Goal: Task Accomplishment & Management: Manage account settings

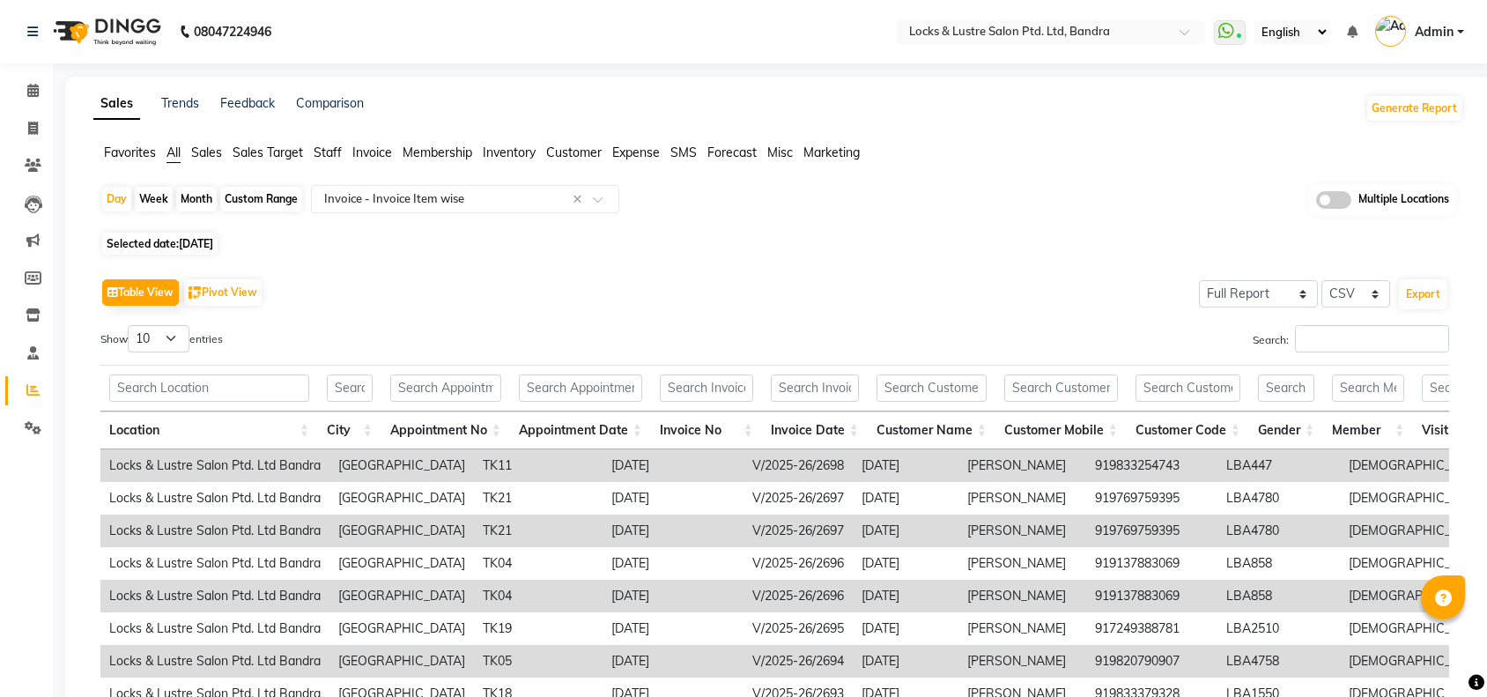
select select "full_report"
select select "csv"
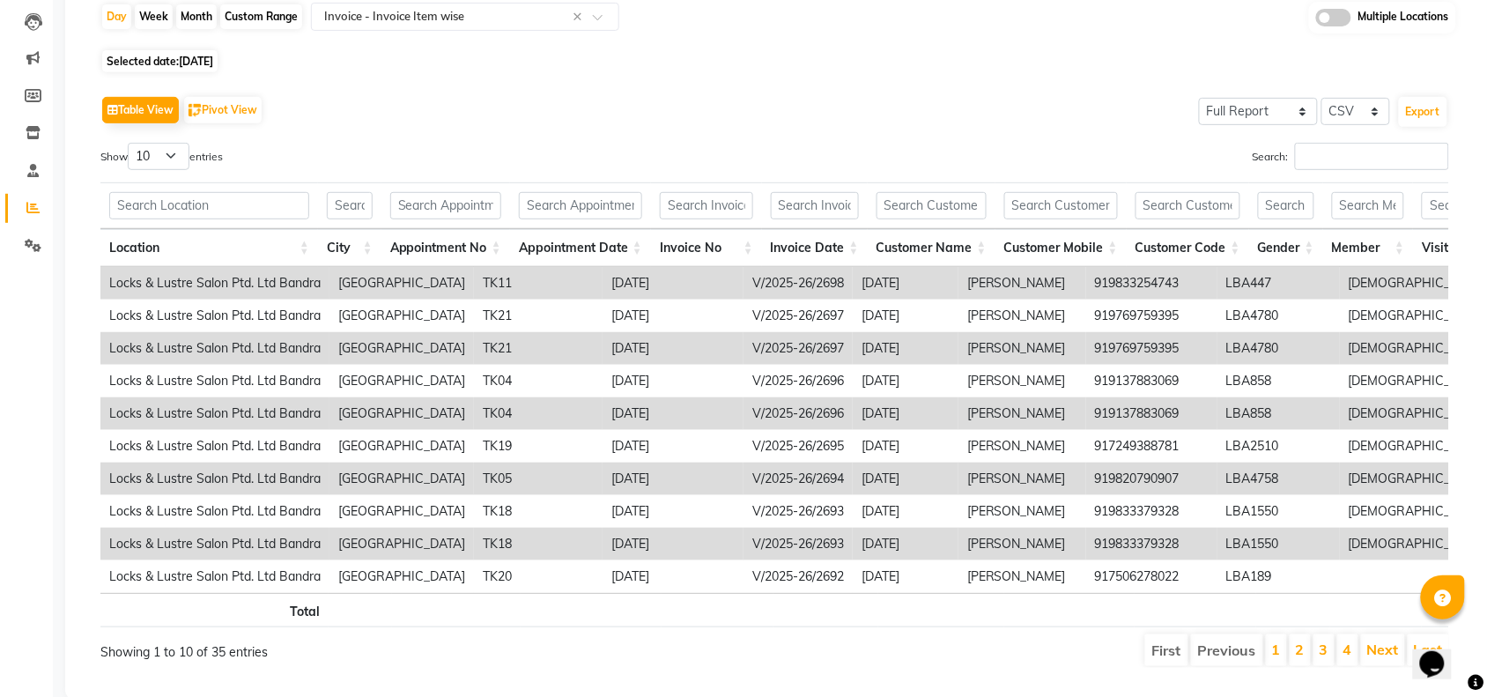
scroll to position [0, 3591]
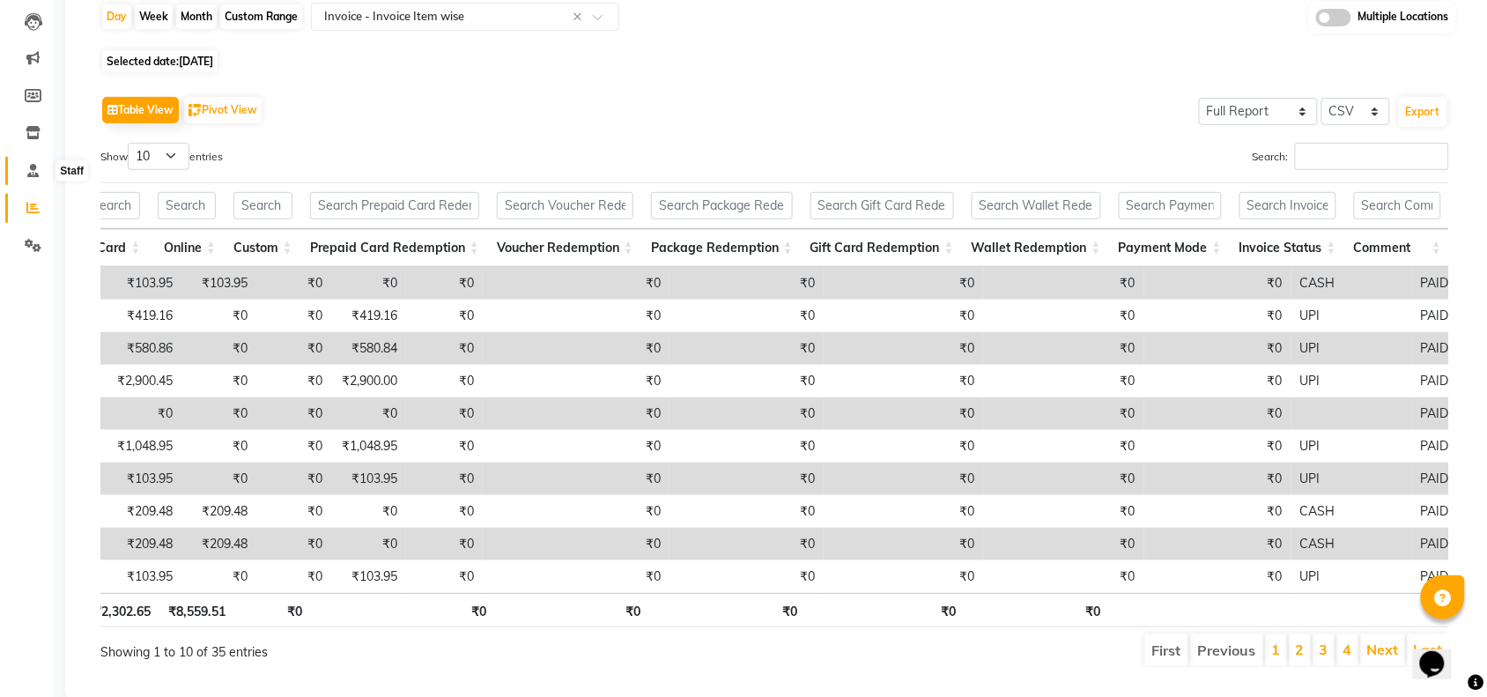
click at [31, 173] on icon at bounding box center [32, 170] width 11 height 13
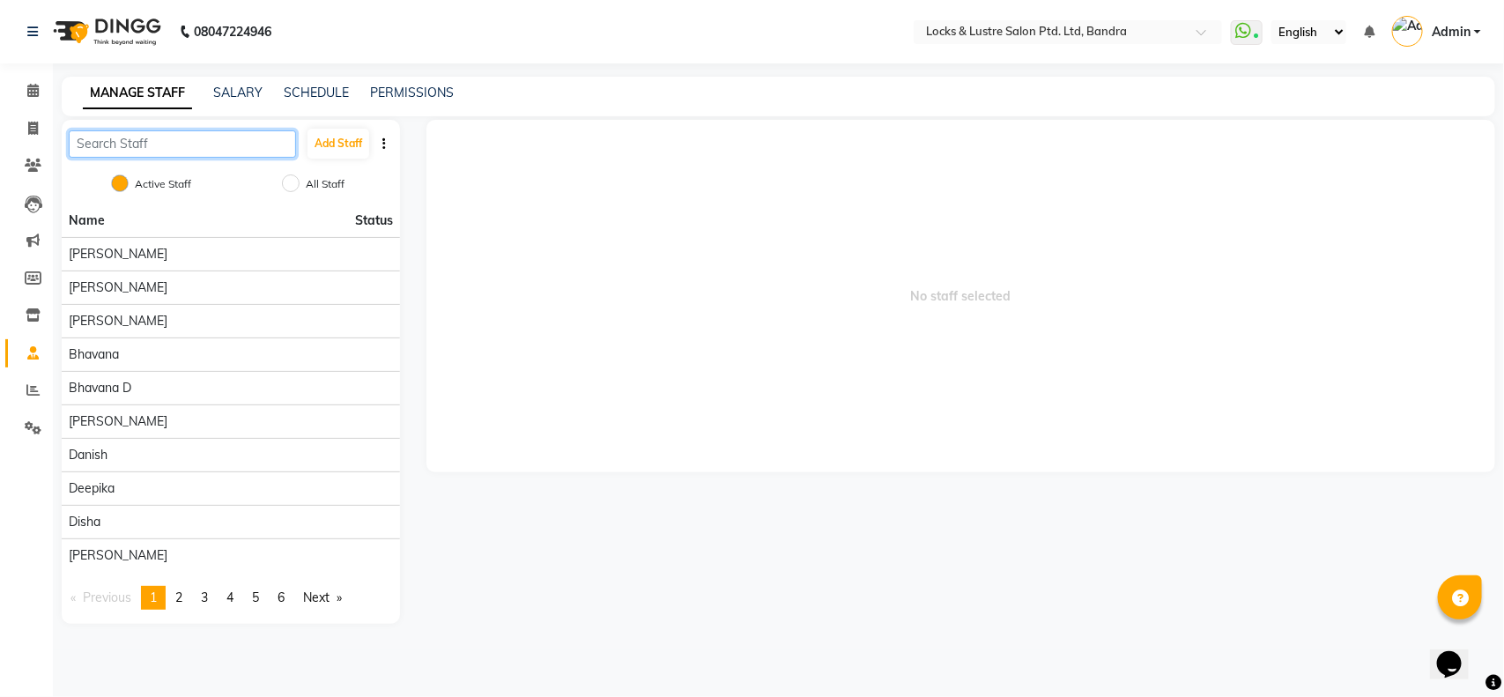
click at [146, 138] on input "text" at bounding box center [182, 143] width 227 height 27
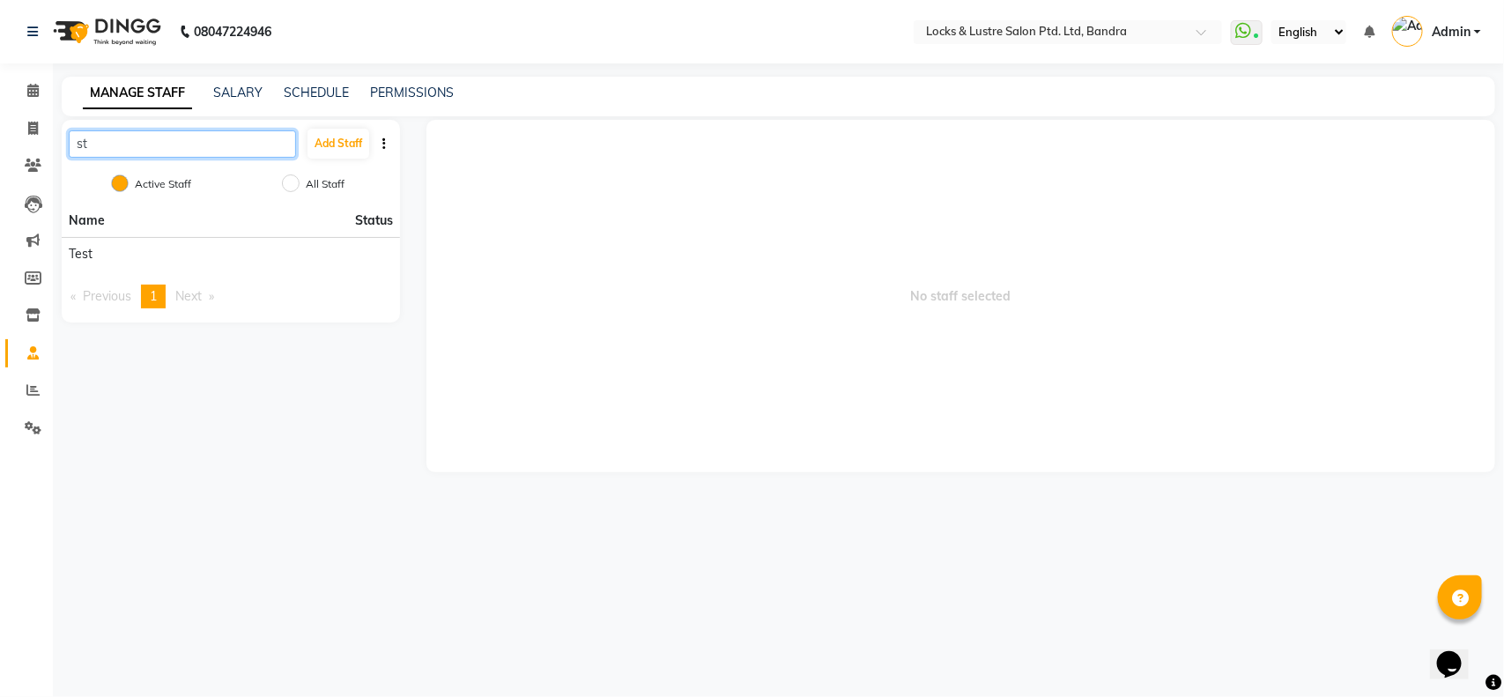
type input "s"
type input "rach"
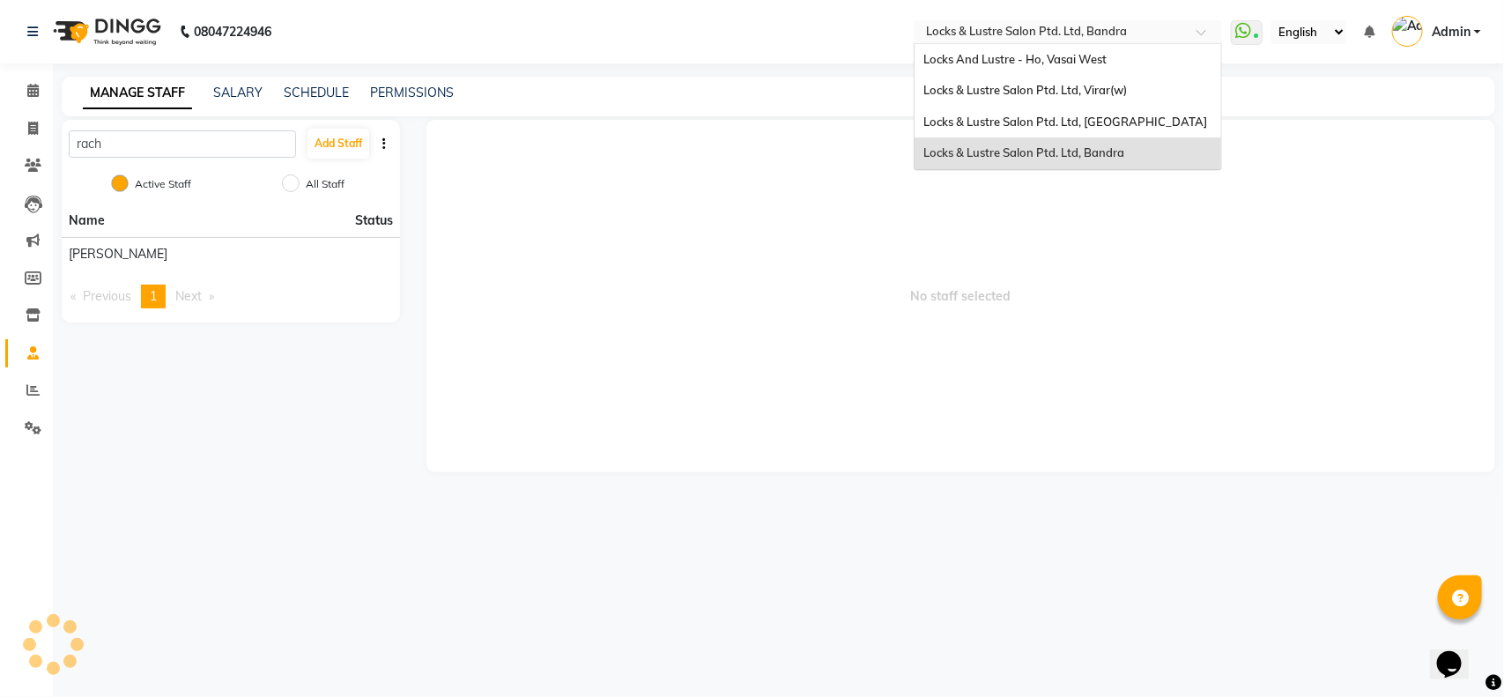
click at [1072, 41] on input "text" at bounding box center [1051, 34] width 256 height 18
click at [1056, 122] on span "Locks & Lustre Salon Ptd. Ltd, Lower Parel" at bounding box center [1066, 122] width 284 height 14
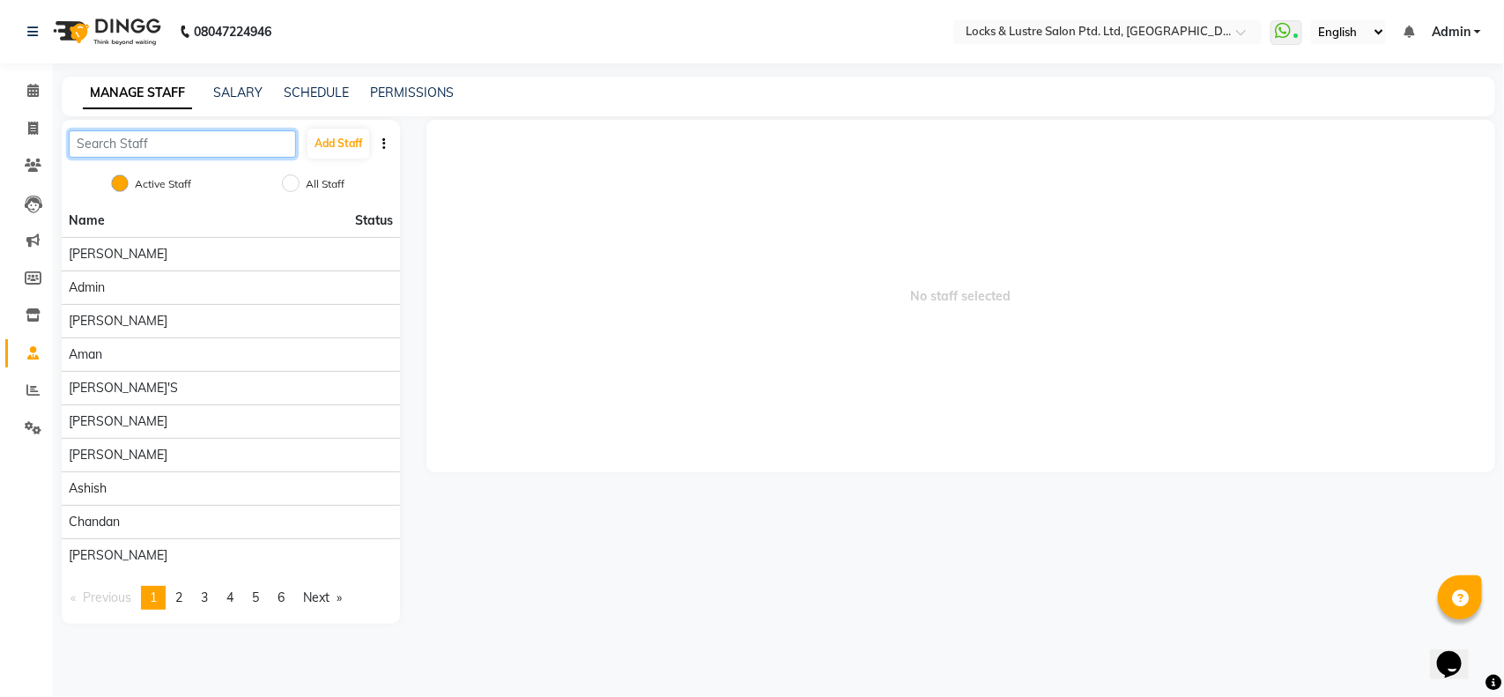
click at [192, 152] on input "text" at bounding box center [182, 143] width 227 height 27
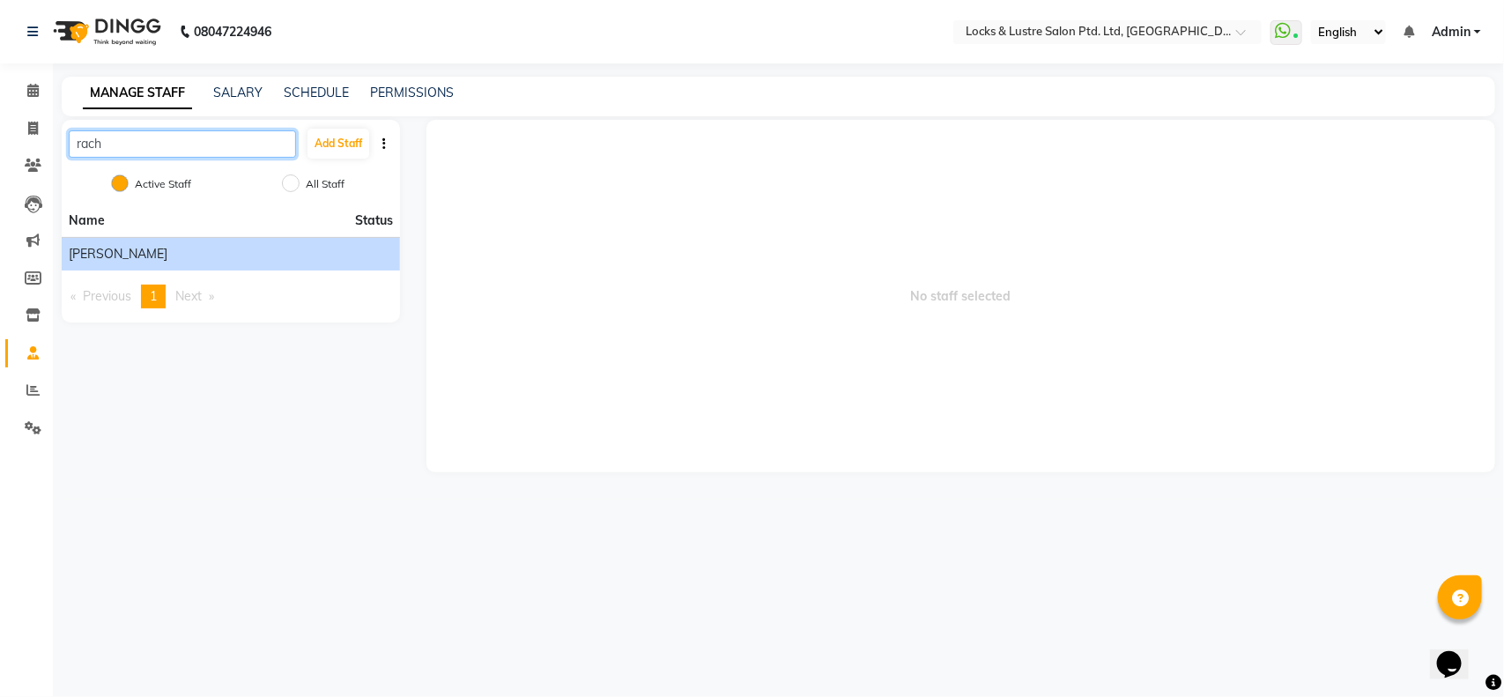
type input "rach"
click at [108, 254] on span "Rachna Salvi" at bounding box center [118, 254] width 99 height 19
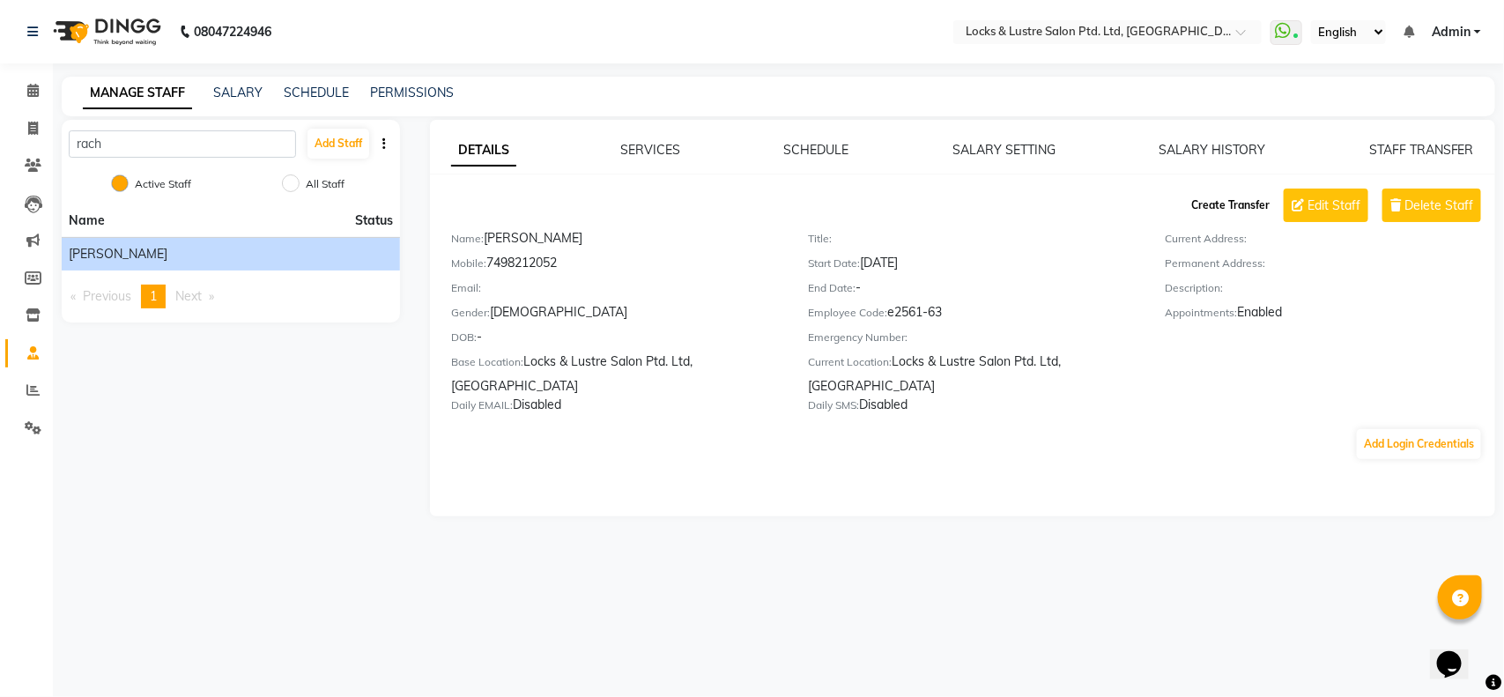
click at [1213, 210] on button "Create Transfer" at bounding box center [1230, 205] width 93 height 30
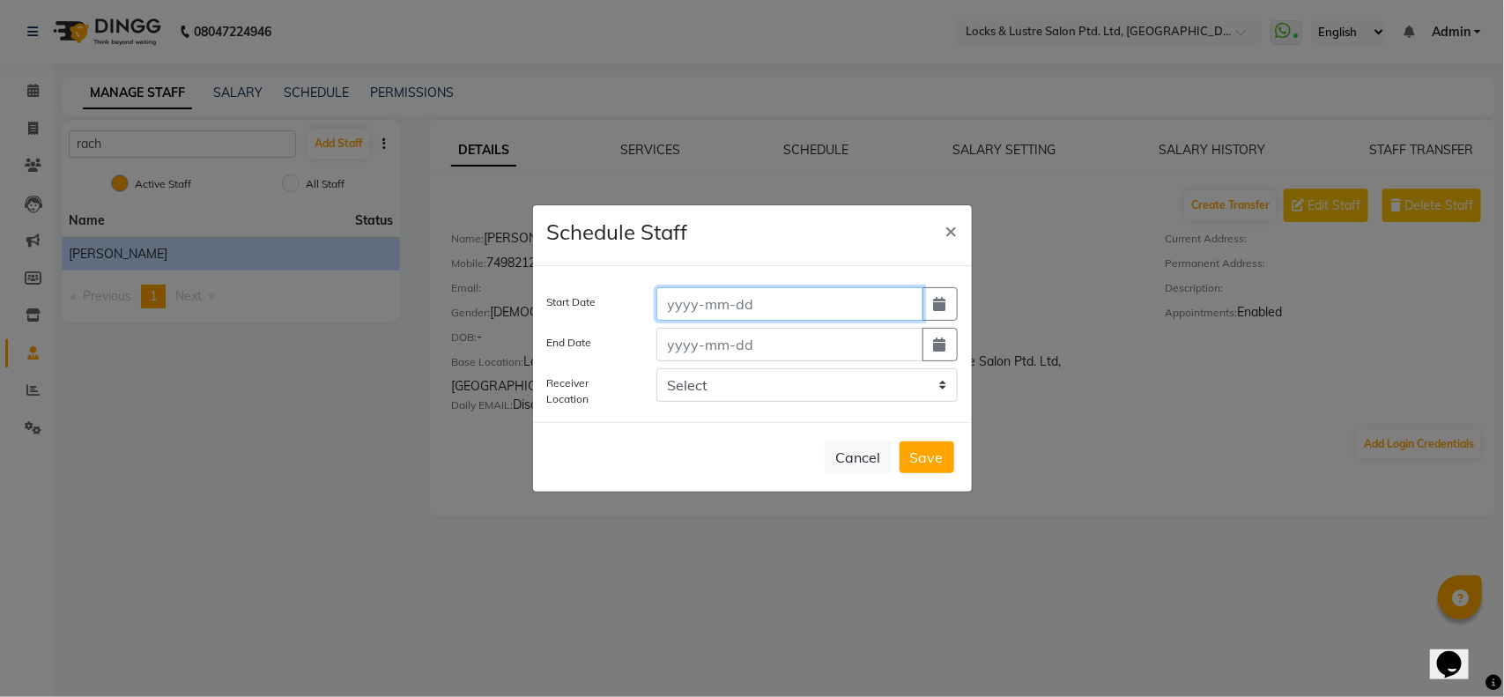
click at [750, 300] on input at bounding box center [790, 303] width 267 height 33
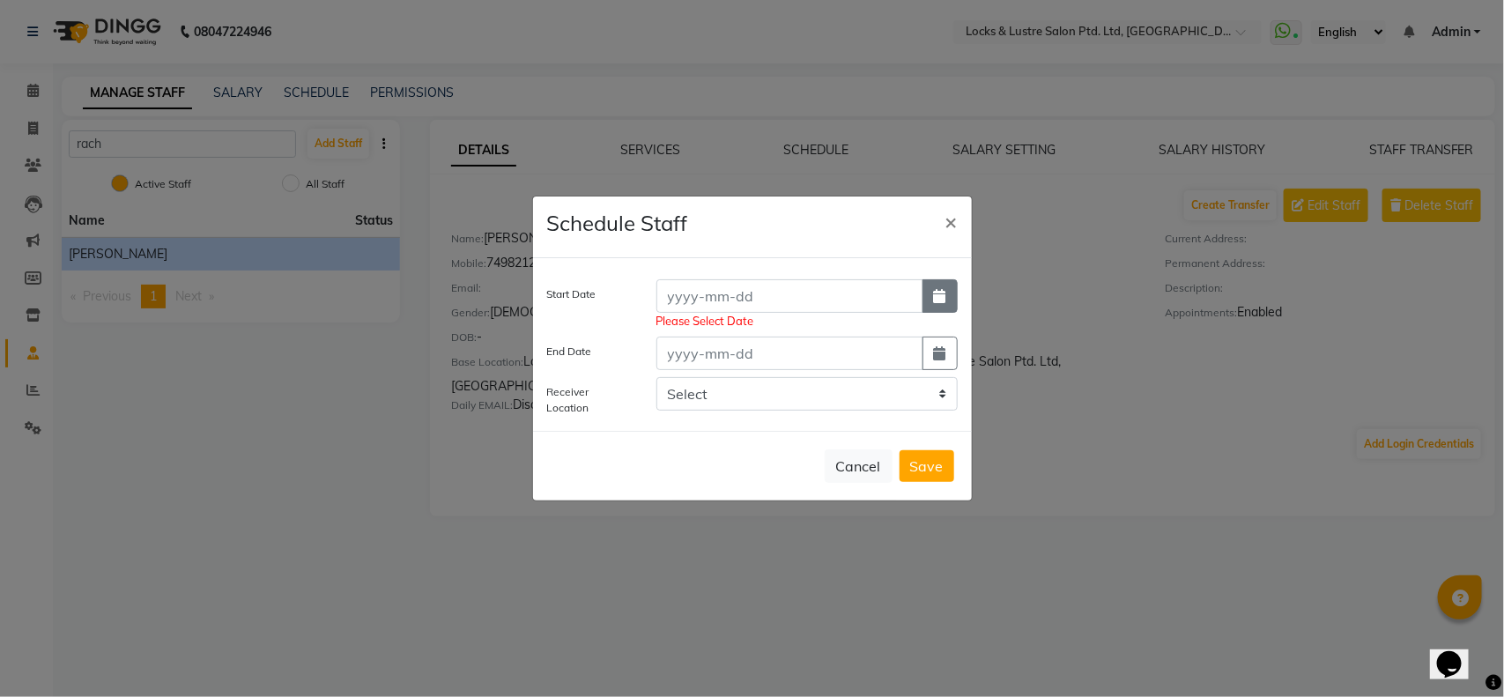
click at [938, 300] on icon "button" at bounding box center [940, 296] width 12 height 14
select select "10"
select select "2025"
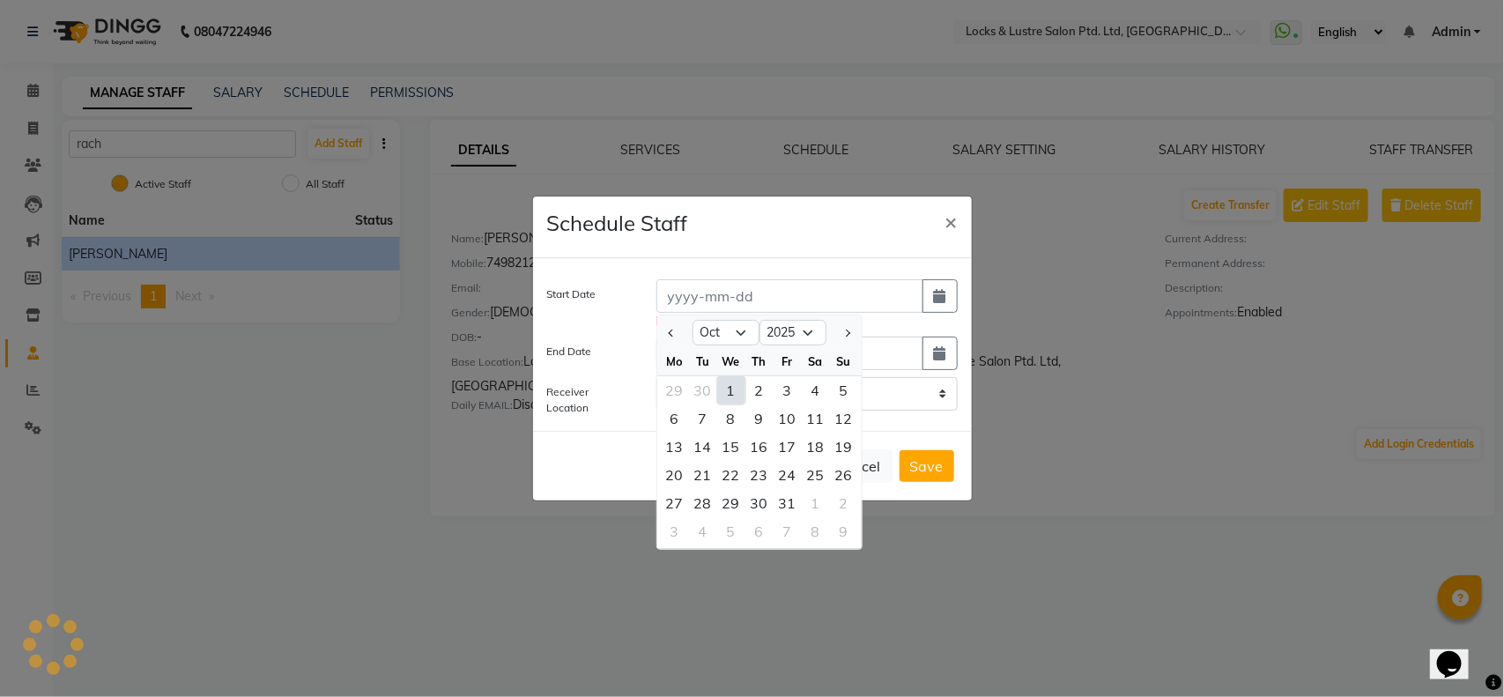
click at [730, 385] on div "1" at bounding box center [731, 390] width 28 height 28
type input "01-10-2025"
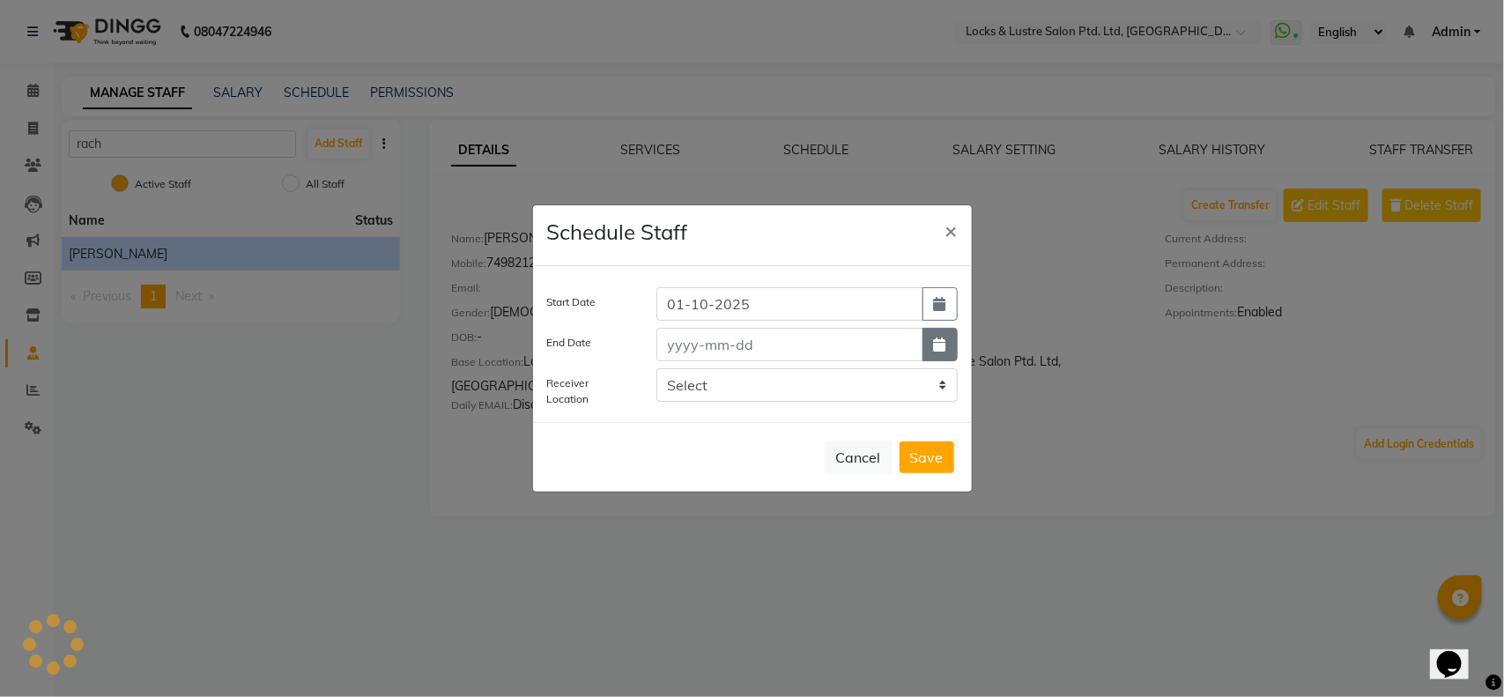
click at [931, 350] on button "button" at bounding box center [940, 344] width 35 height 33
select select "10"
select select "2025"
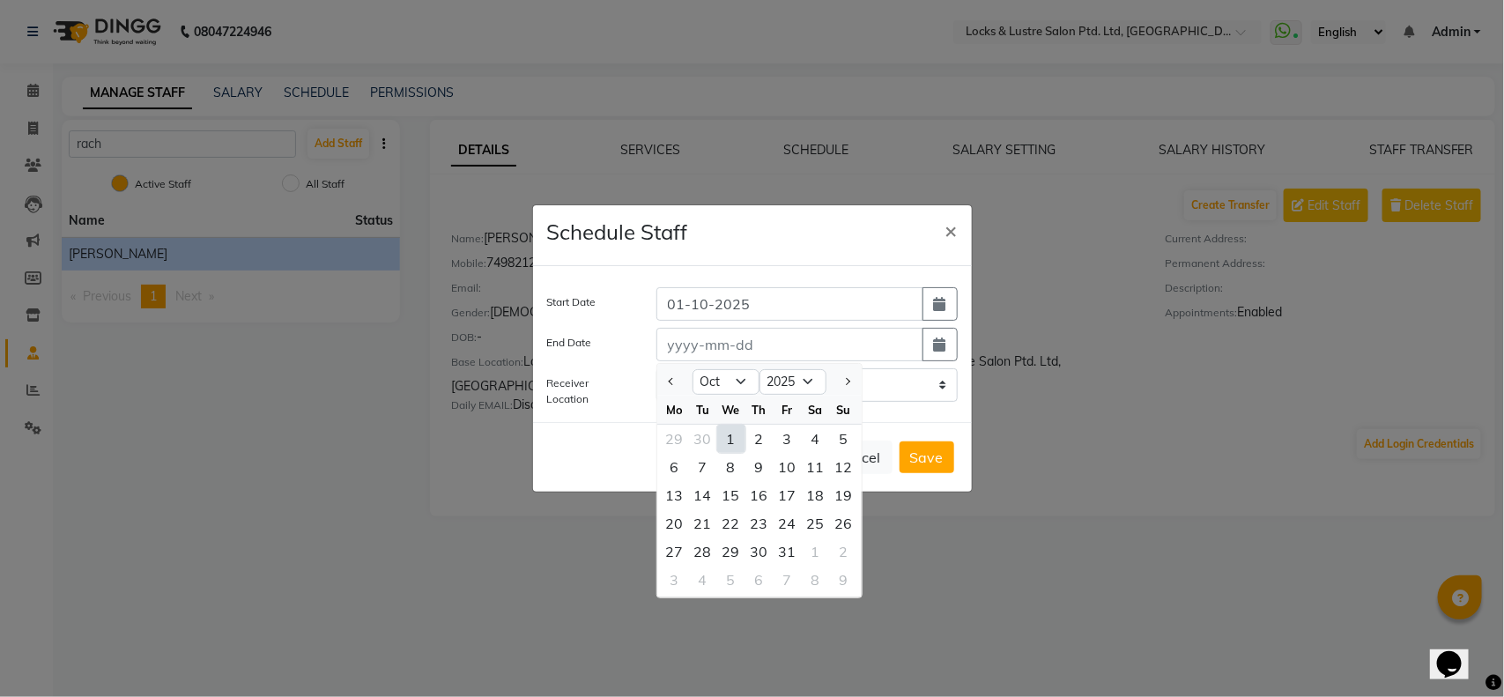
click at [728, 437] on div "1" at bounding box center [731, 439] width 28 height 28
type input "01-10-2025"
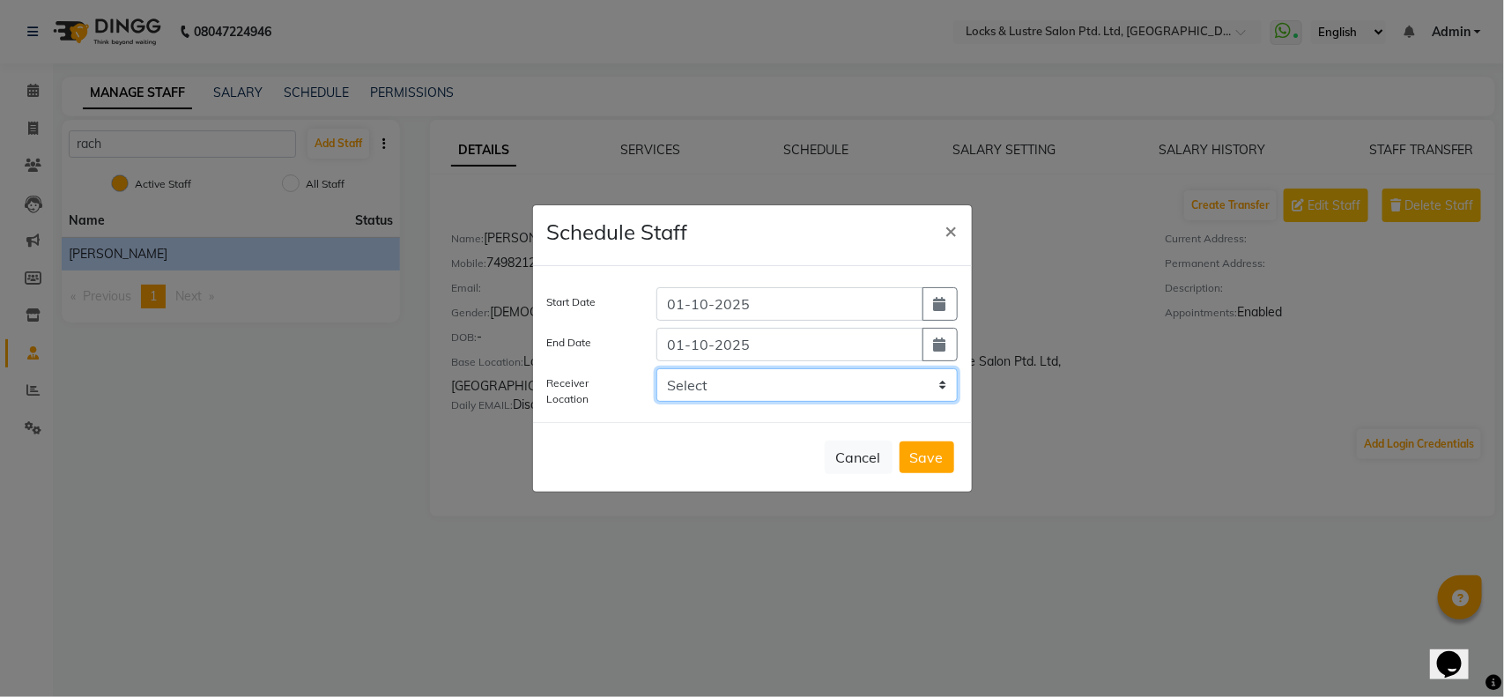
click at [723, 383] on select "Select Locks and Lustre - HO, Vasai West Locks & Lustre Salon Ptd. Ltd, Virar(w…" at bounding box center [807, 384] width 301 height 33
select select "2609"
click at [657, 368] on select "Select Locks and Lustre - HO, Vasai West Locks & Lustre Salon Ptd. Ltd, Virar(w…" at bounding box center [807, 384] width 301 height 33
click at [909, 461] on button "Save" at bounding box center [927, 457] width 55 height 32
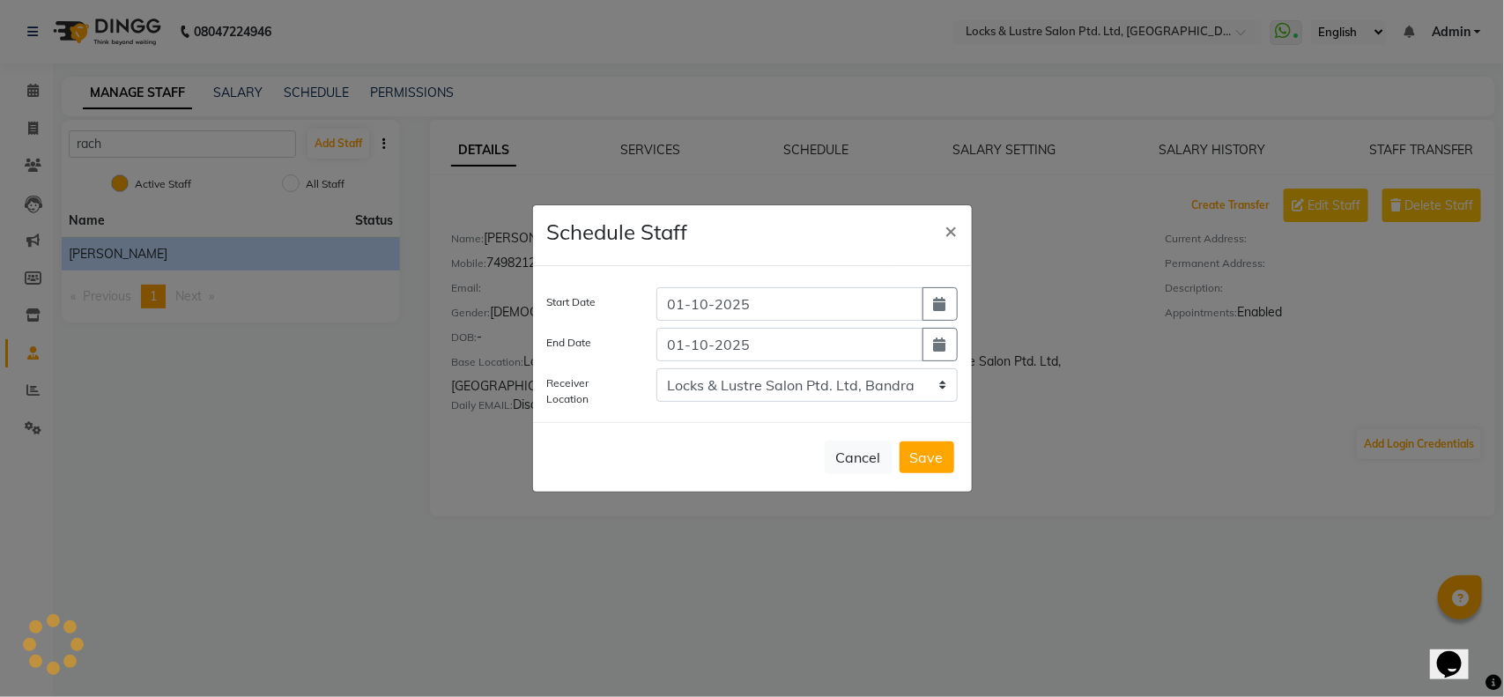
select select
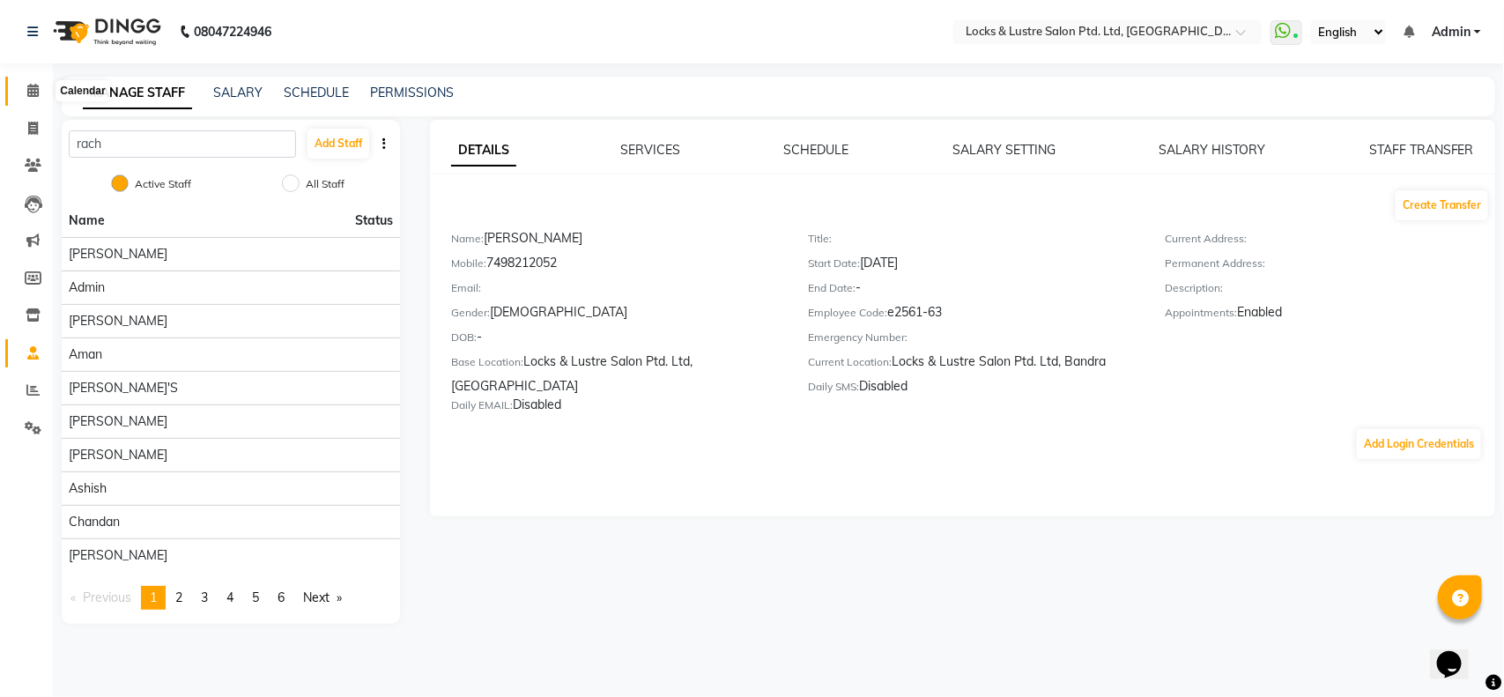
click at [27, 93] on icon at bounding box center [32, 90] width 11 height 13
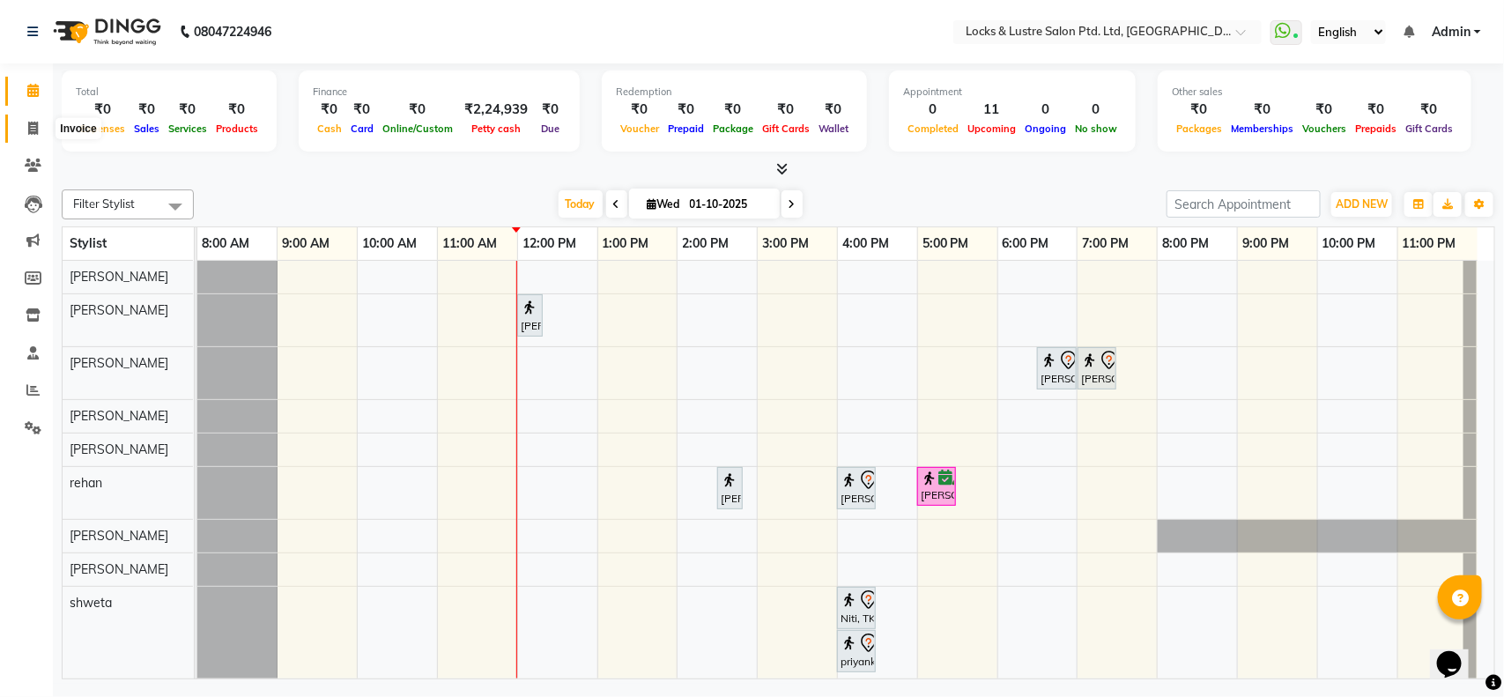
click at [35, 122] on icon at bounding box center [33, 128] width 10 height 13
select select "service"
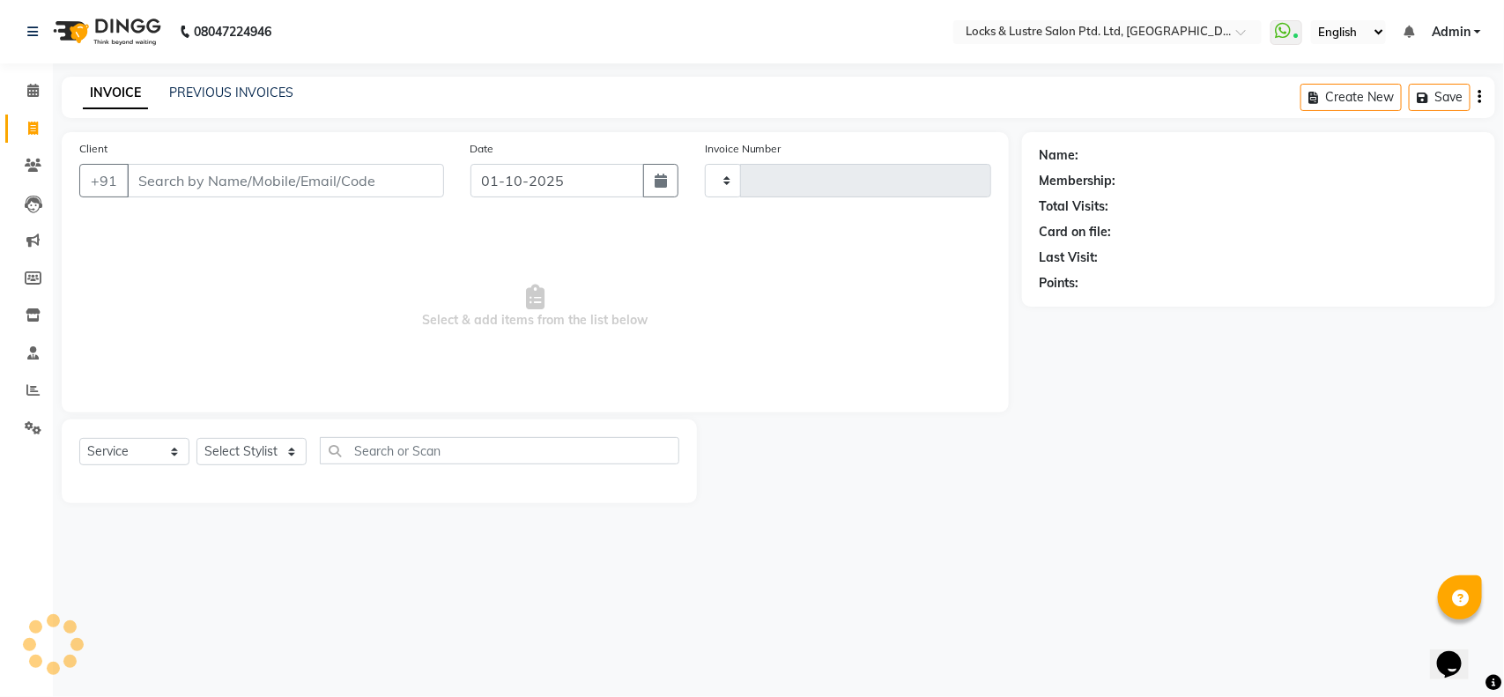
type input "2157"
select select "5928"
click at [254, 190] on input "Client" at bounding box center [285, 180] width 317 height 33
type input "9152822821"
click at [227, 456] on select "Select Stylist" at bounding box center [252, 457] width 110 height 27
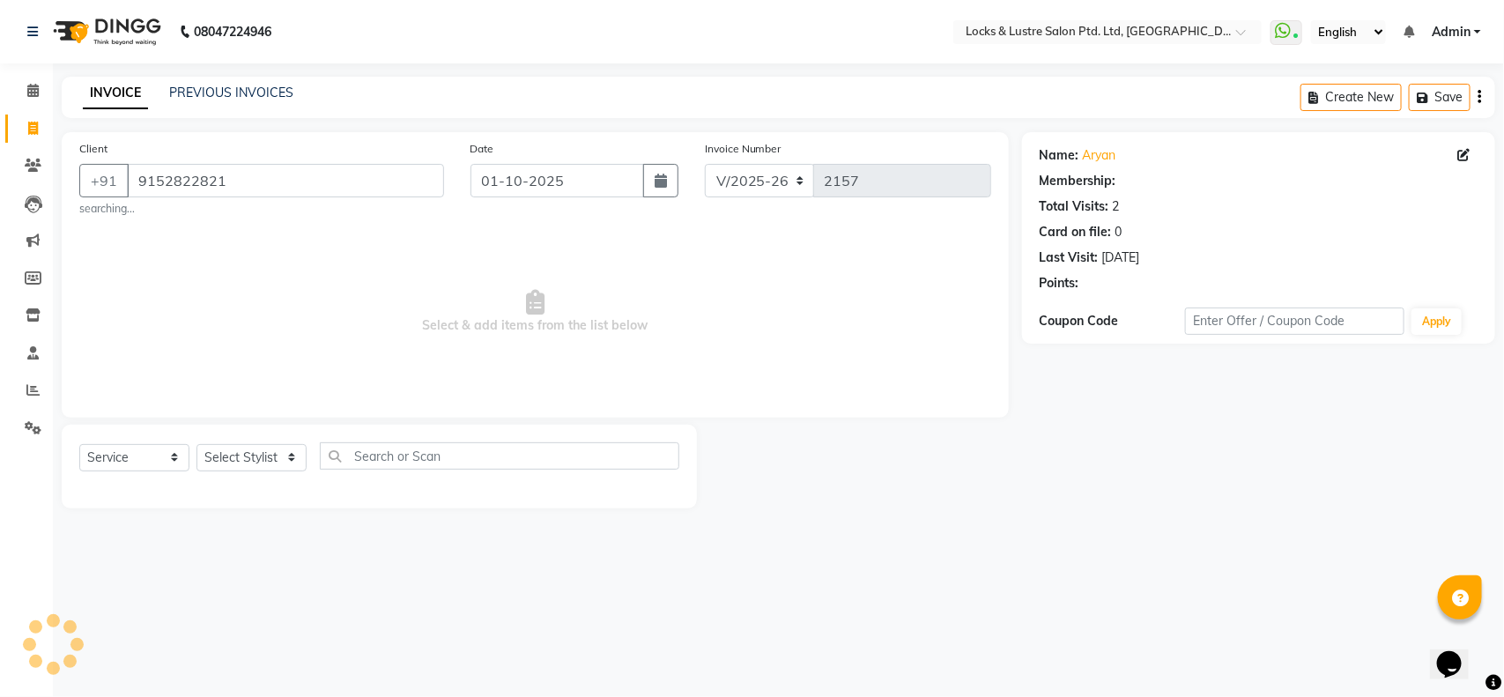
click at [375, 350] on span "Select & add items from the list below" at bounding box center [535, 312] width 912 height 176
click at [244, 456] on select "Select Stylist" at bounding box center [252, 457] width 110 height 27
click at [197, 444] on select "Select Stylist adil Admin AHSAN SHAIKH aman Ana's Anuja anushree Ashish chandan…" at bounding box center [252, 457] width 110 height 27
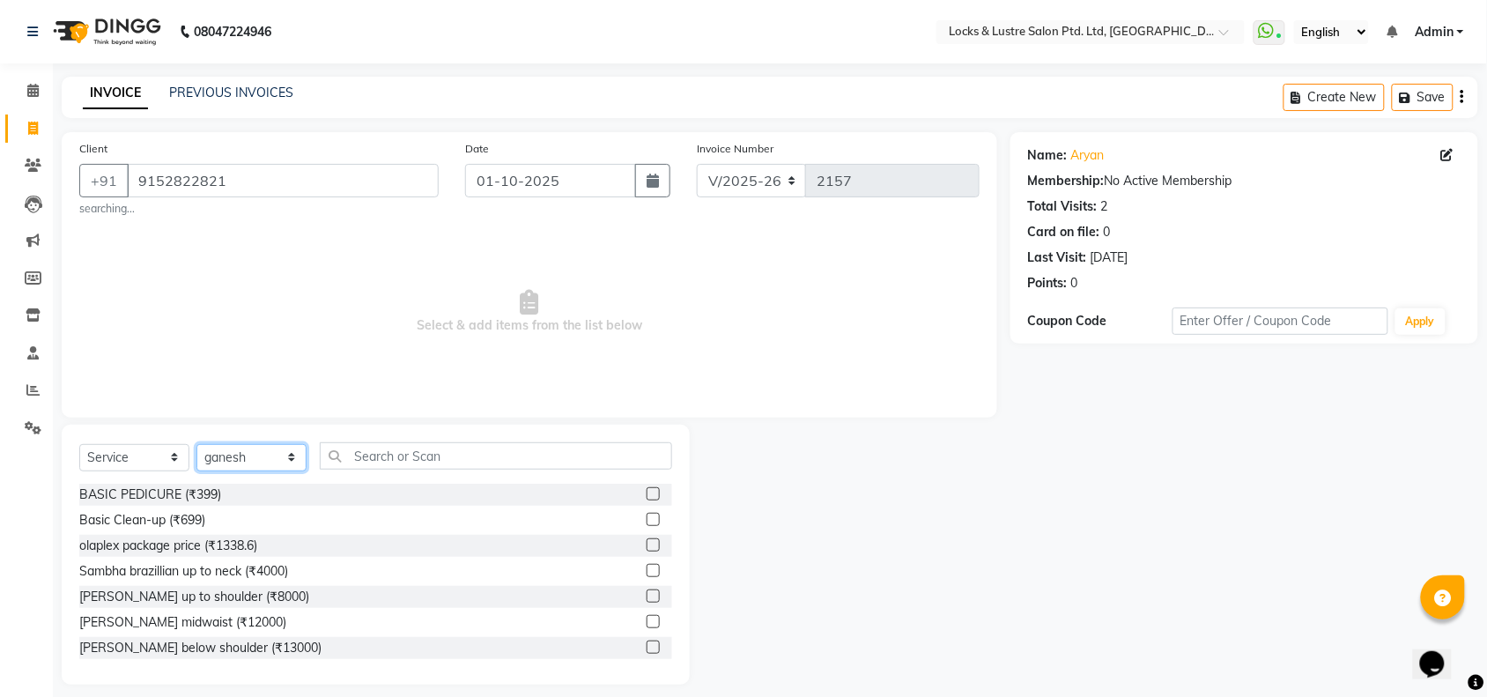
click at [249, 464] on select "Select Stylist adil Admin AHSAN SHAIKH aman Ana's Anuja anushree Ashish chandan…" at bounding box center [252, 457] width 110 height 27
select select "62982"
click at [197, 444] on select "Select Stylist adil Admin AHSAN SHAIKH aman Ana's Anuja anushree Ashish chandan…" at bounding box center [252, 457] width 110 height 27
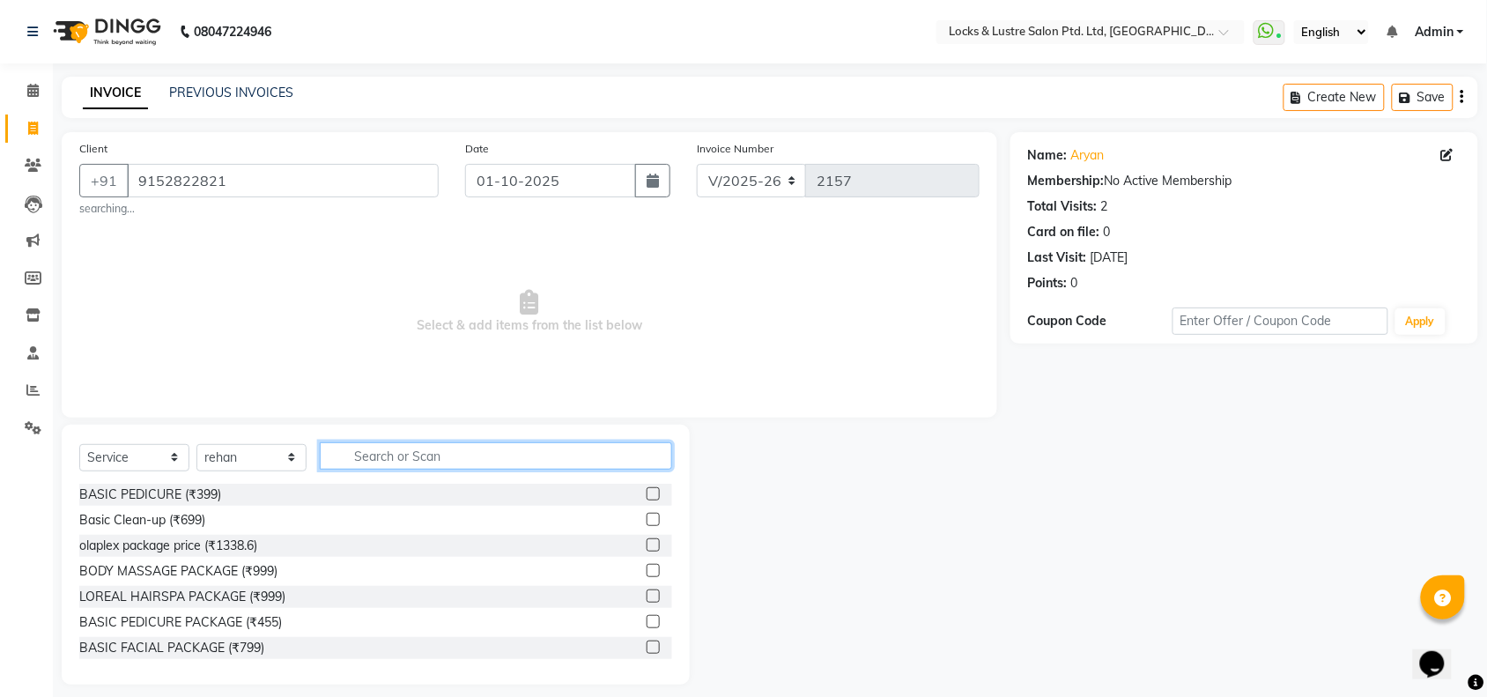
click at [416, 461] on input "text" at bounding box center [496, 455] width 352 height 27
type input "hairc"
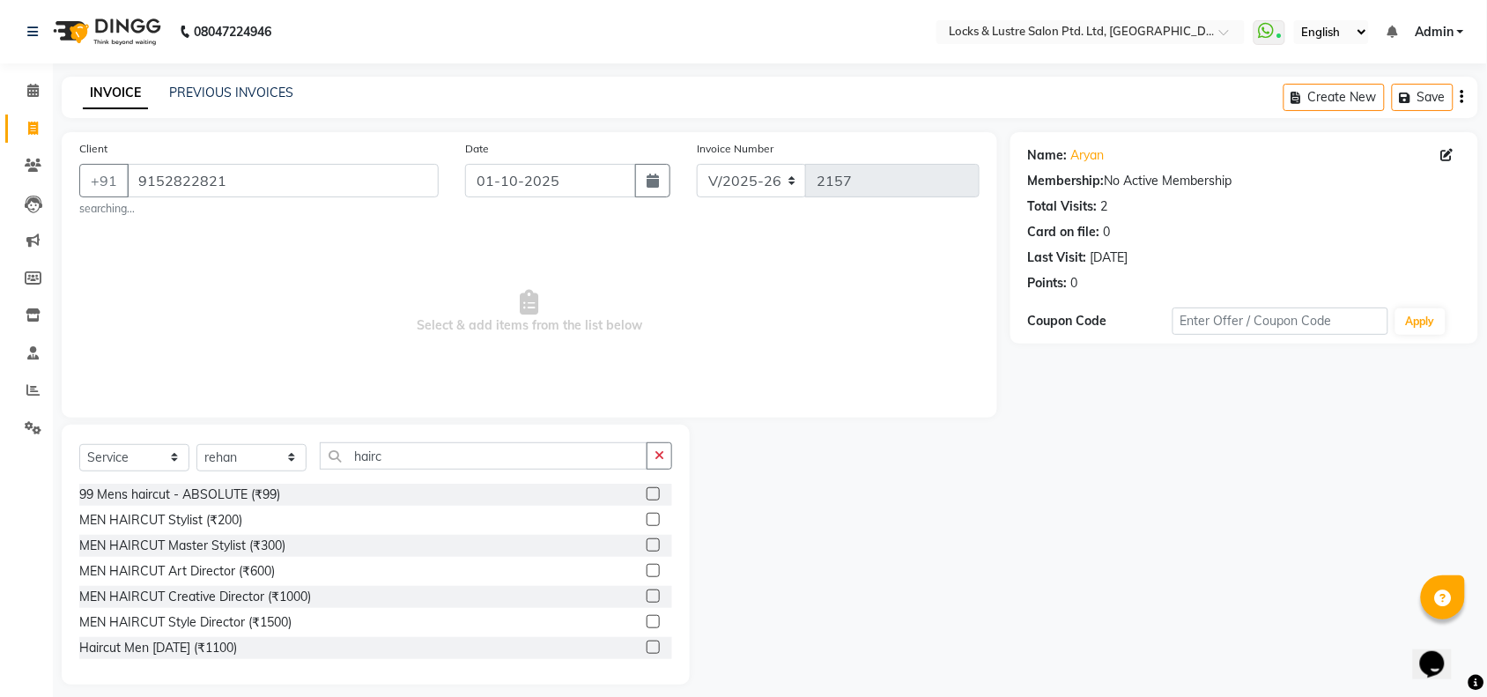
click at [647, 495] on label at bounding box center [653, 493] width 13 height 13
click at [647, 495] on input "checkbox" at bounding box center [652, 494] width 11 height 11
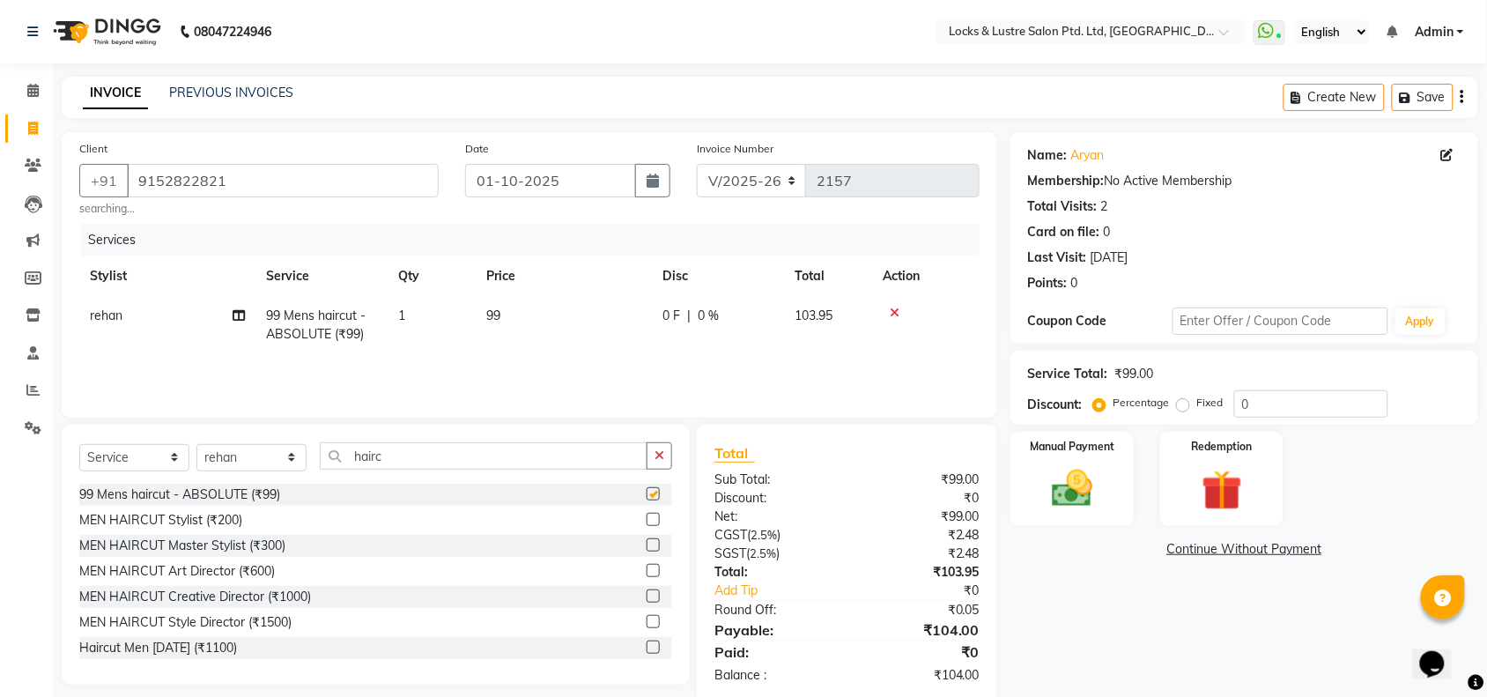
checkbox input "false"
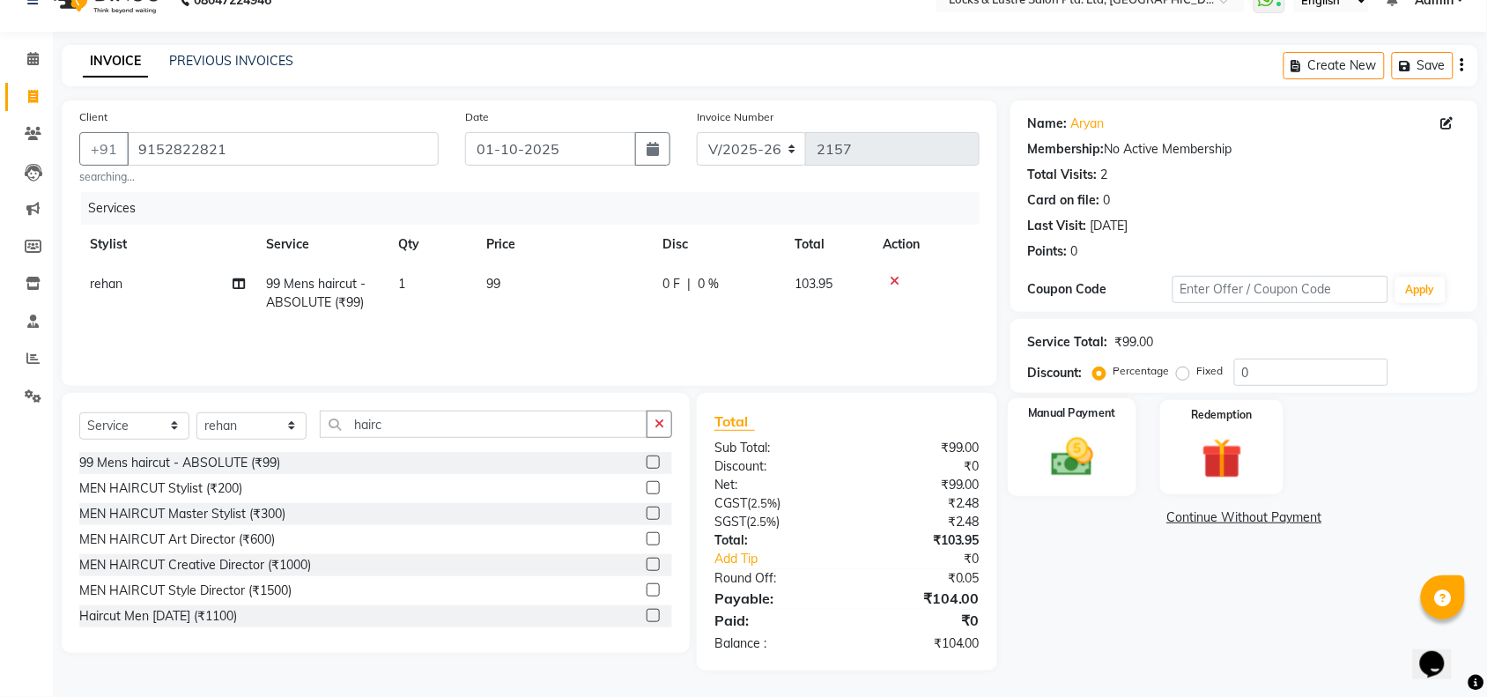
click at [1119, 490] on div "Manual Payment" at bounding box center [1072, 447] width 129 height 99
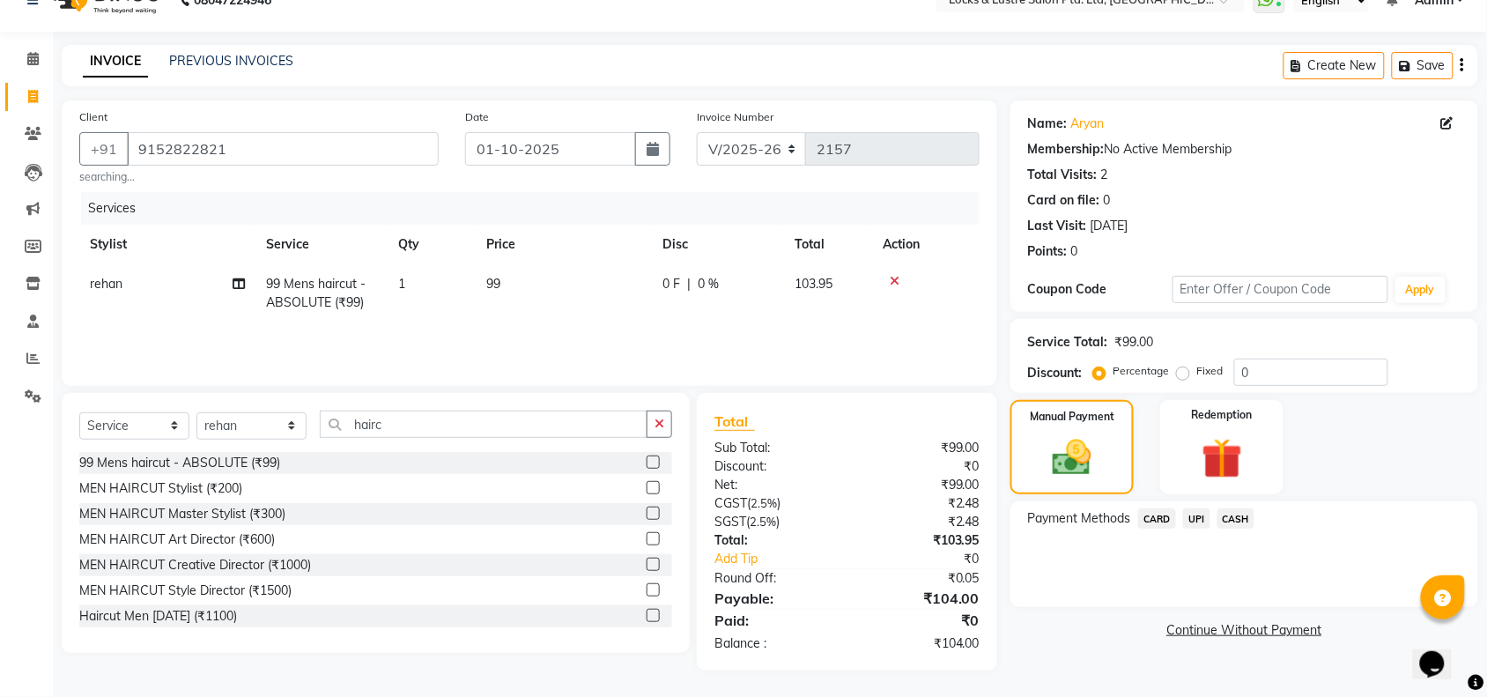
click at [1201, 523] on span "UPI" at bounding box center [1196, 518] width 27 height 20
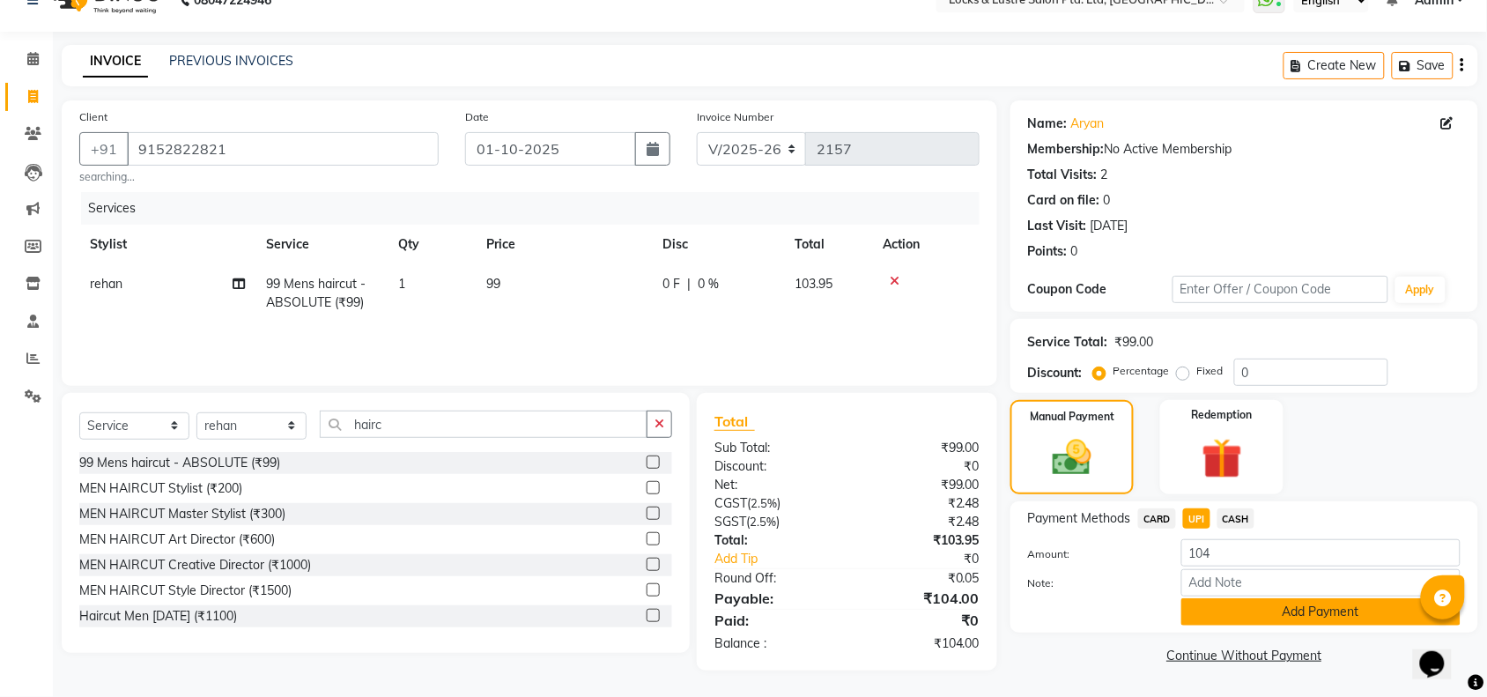
click at [1262, 605] on button "Add Payment" at bounding box center [1321, 611] width 279 height 27
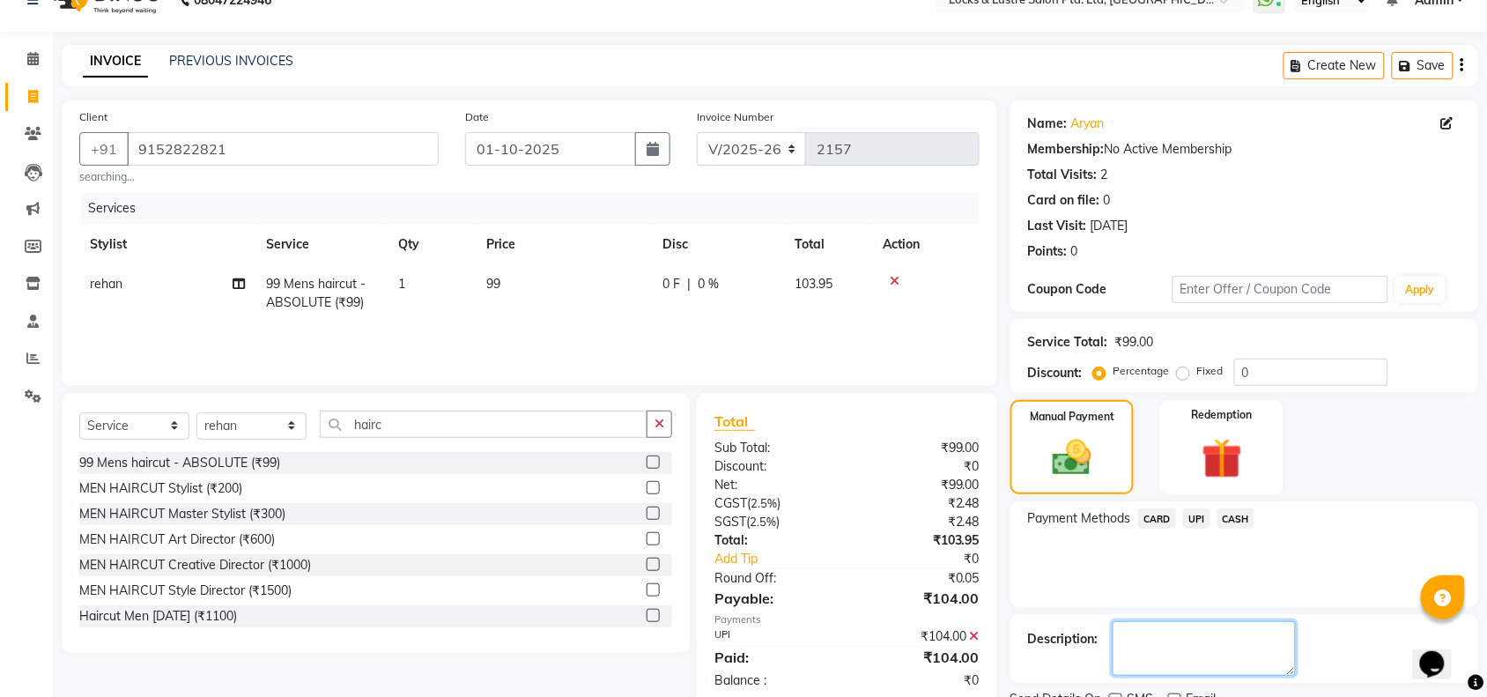
click at [1144, 637] on textarea at bounding box center [1204, 648] width 183 height 55
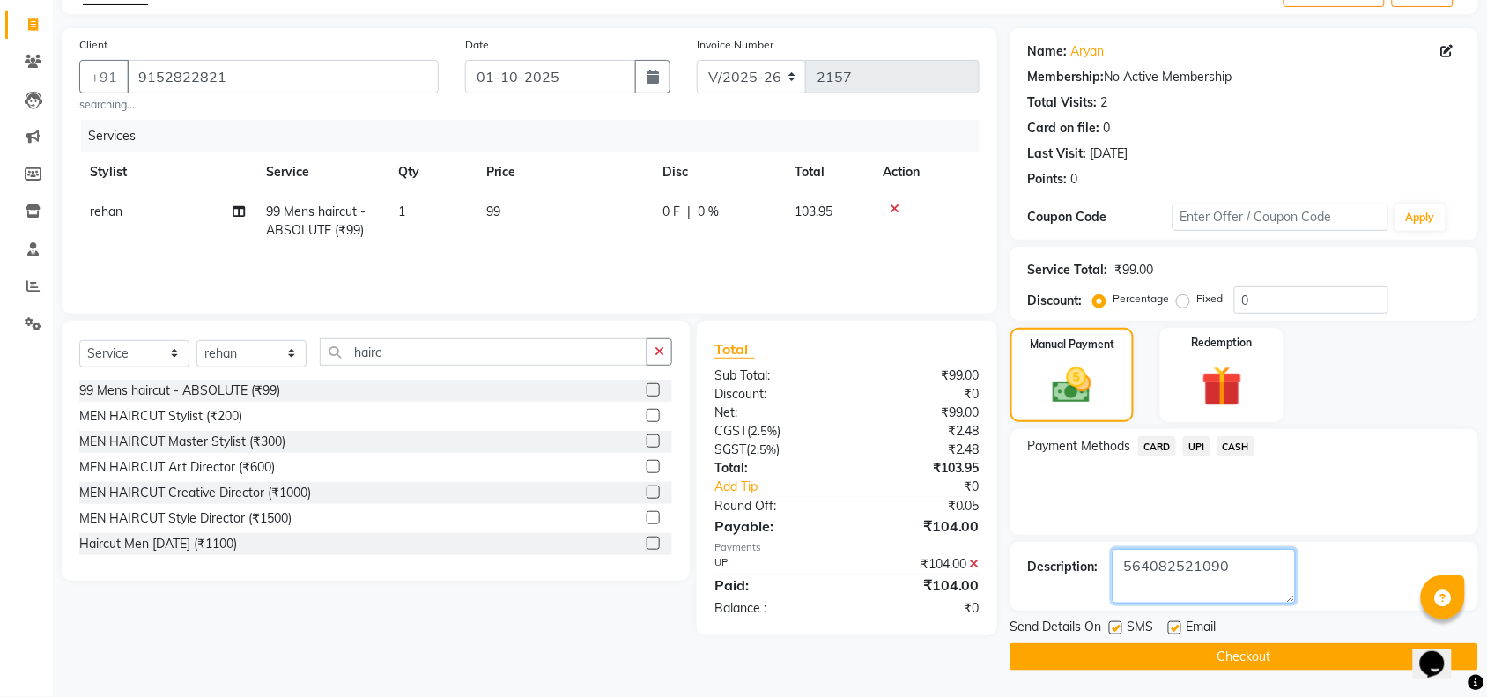
type textarea "564082521090"
click at [1206, 657] on button "Checkout" at bounding box center [1245, 656] width 468 height 27
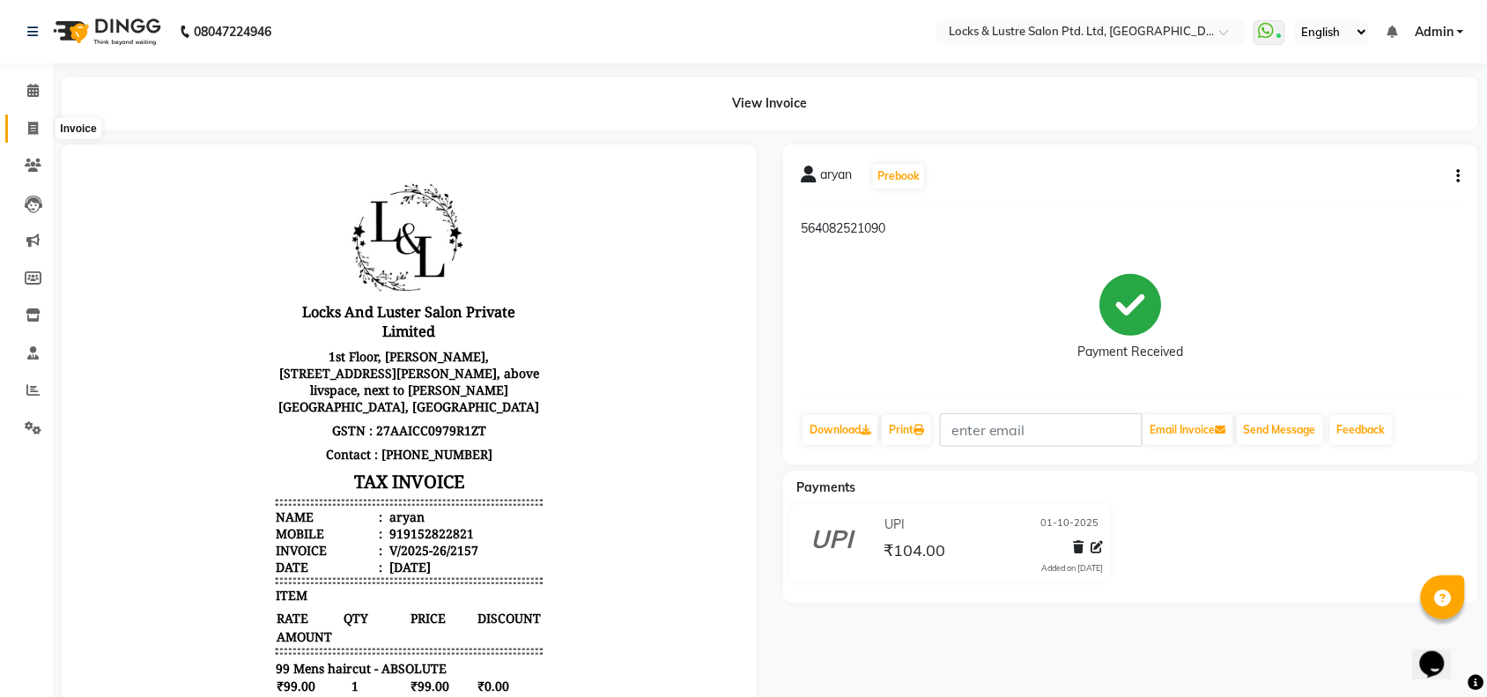
click at [33, 124] on icon at bounding box center [33, 128] width 10 height 13
select select "service"
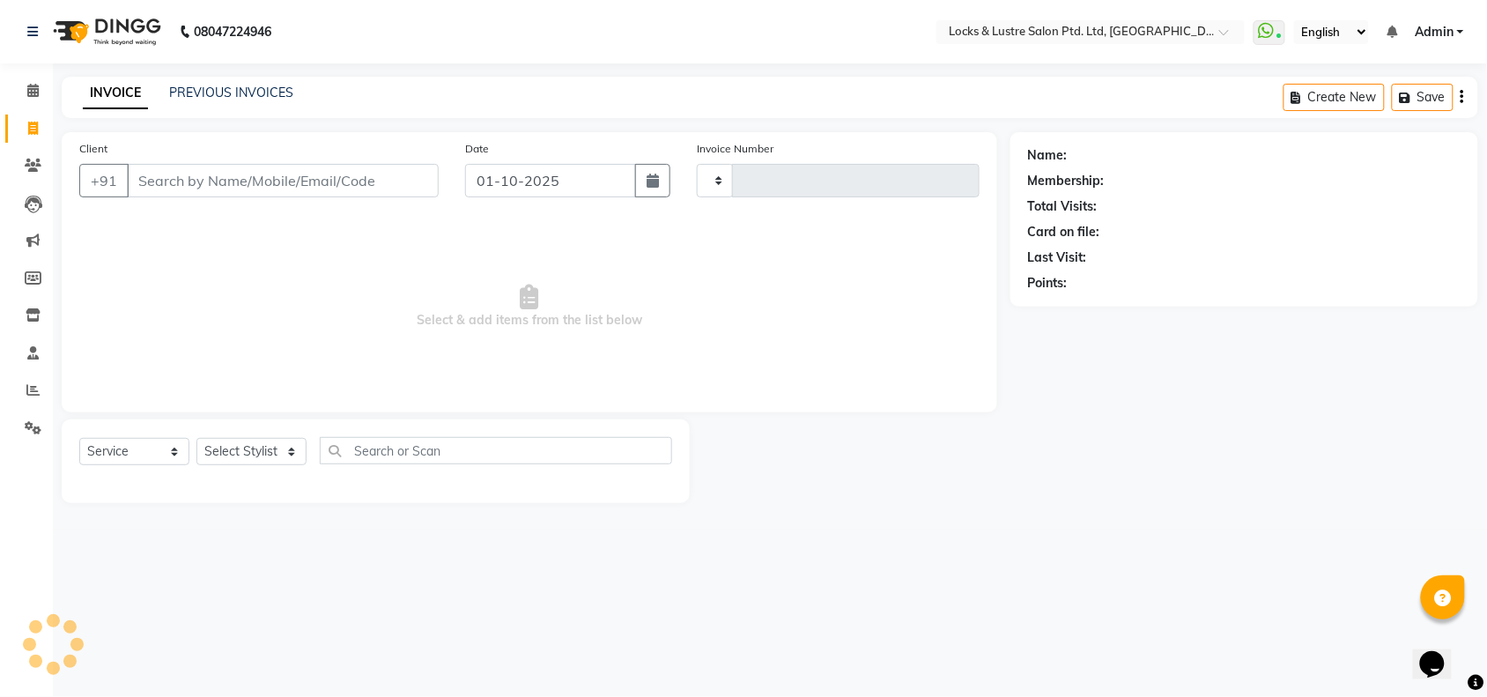
type input "2158"
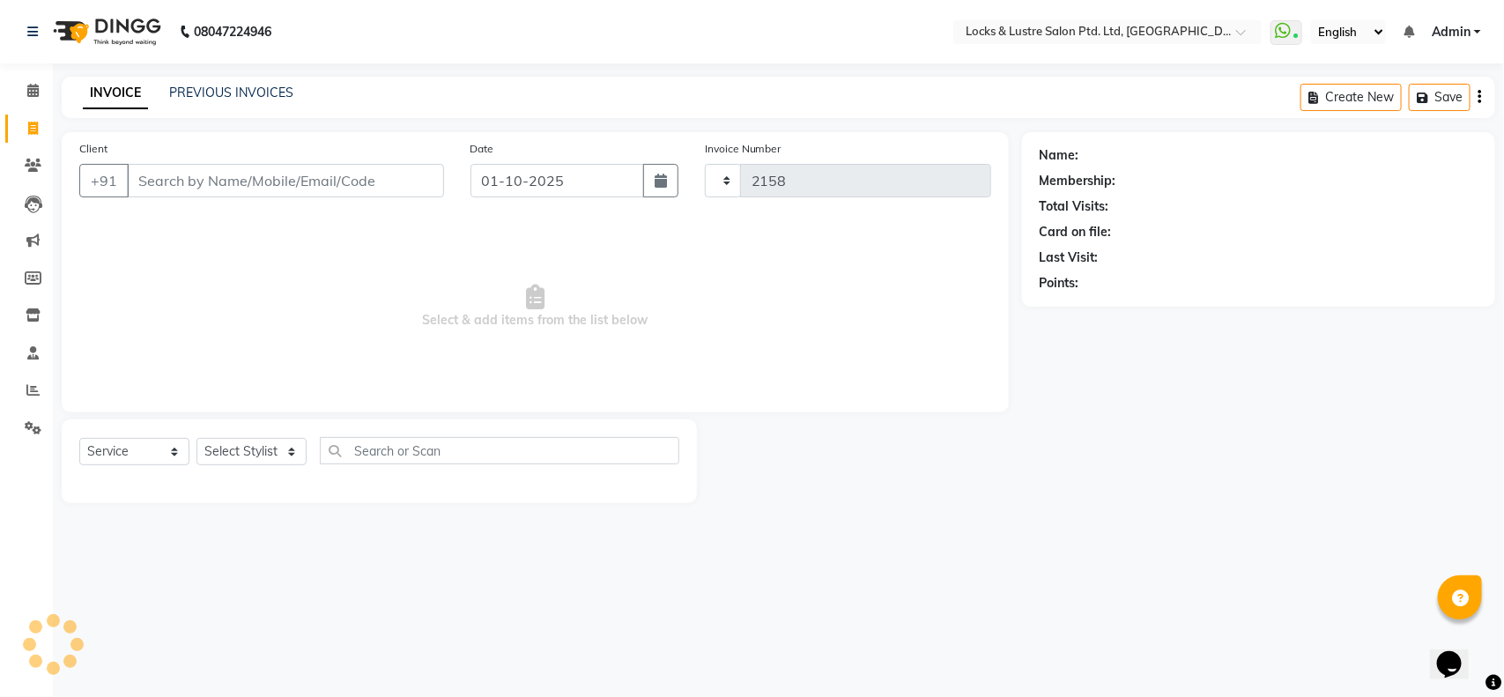
select select "5928"
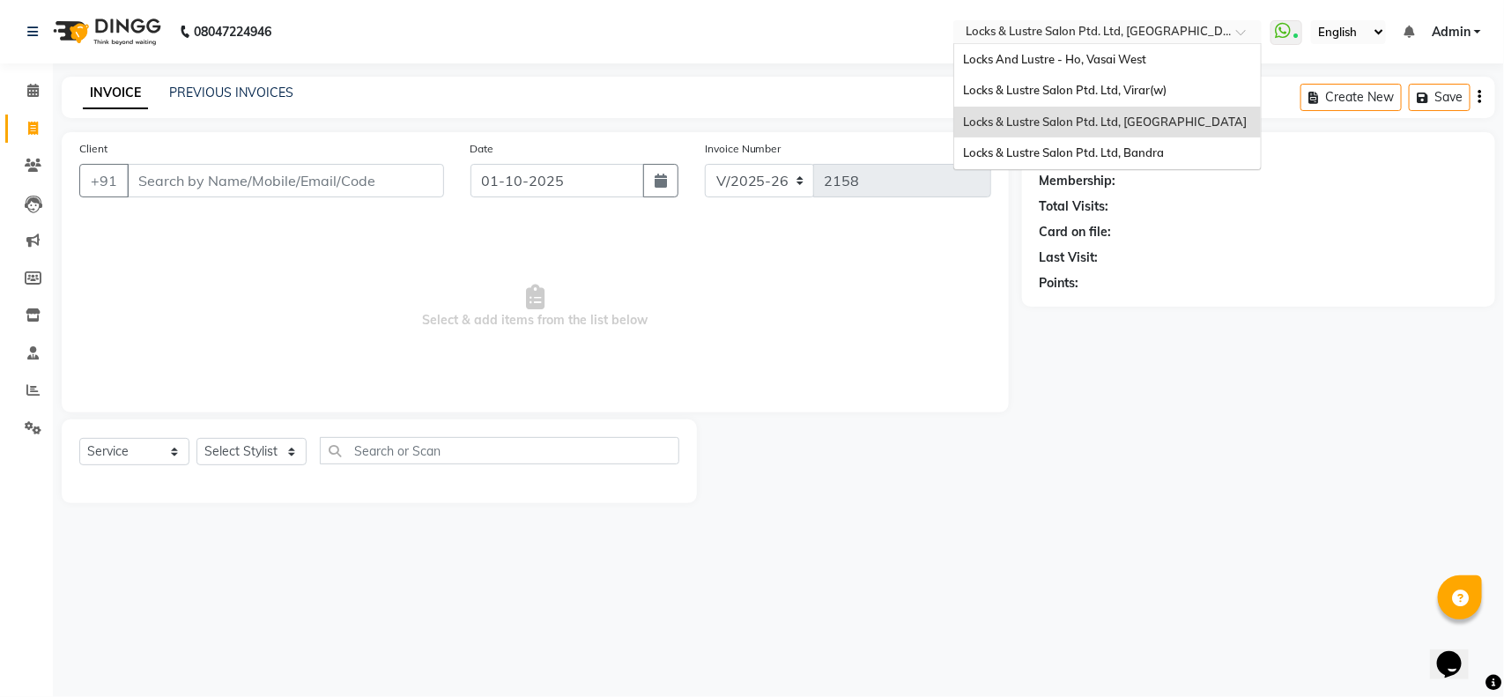
click at [1133, 29] on input "text" at bounding box center [1090, 34] width 256 height 18
click at [1142, 90] on span "Locks & Lustre Salon Ptd. Ltd, Virar(w)" at bounding box center [1065, 90] width 204 height 14
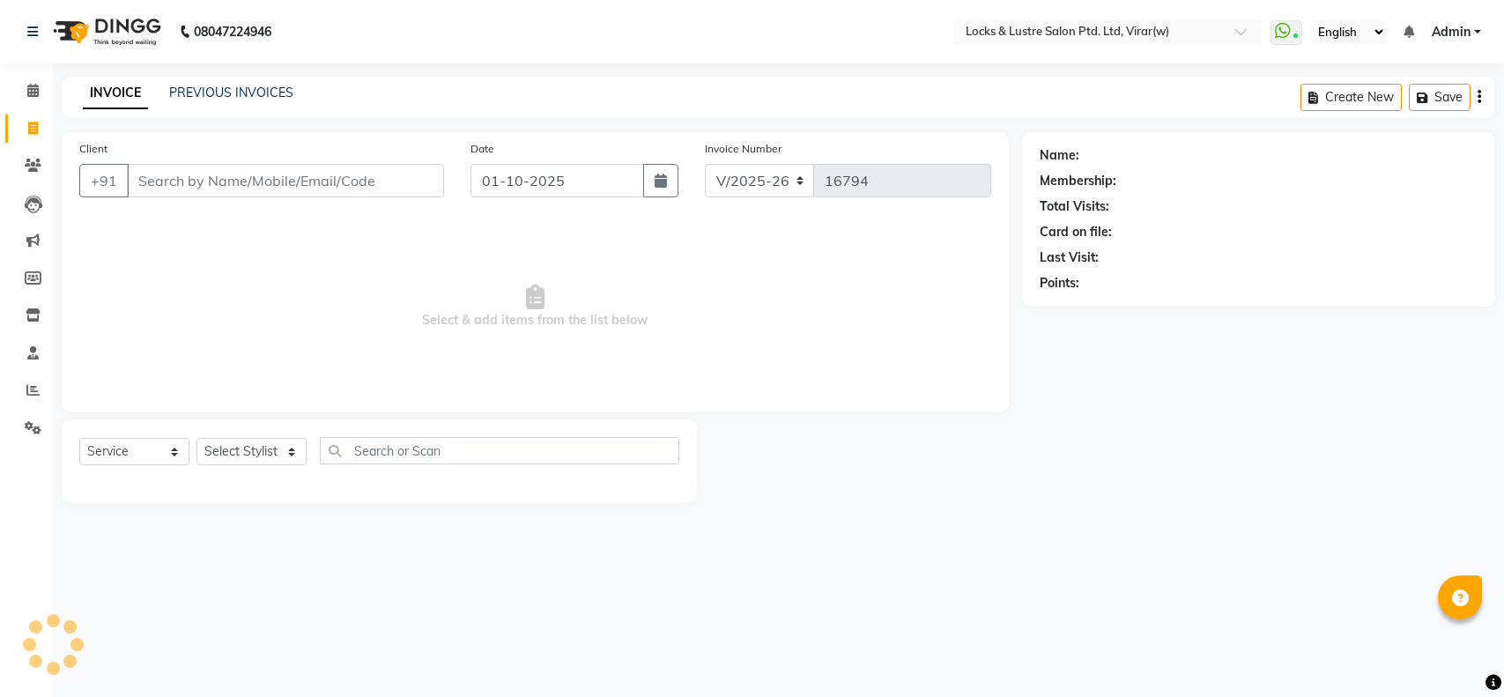
select select "5944"
select select "service"
click at [231, 93] on link "PREVIOUS INVOICES" at bounding box center [231, 93] width 124 height 16
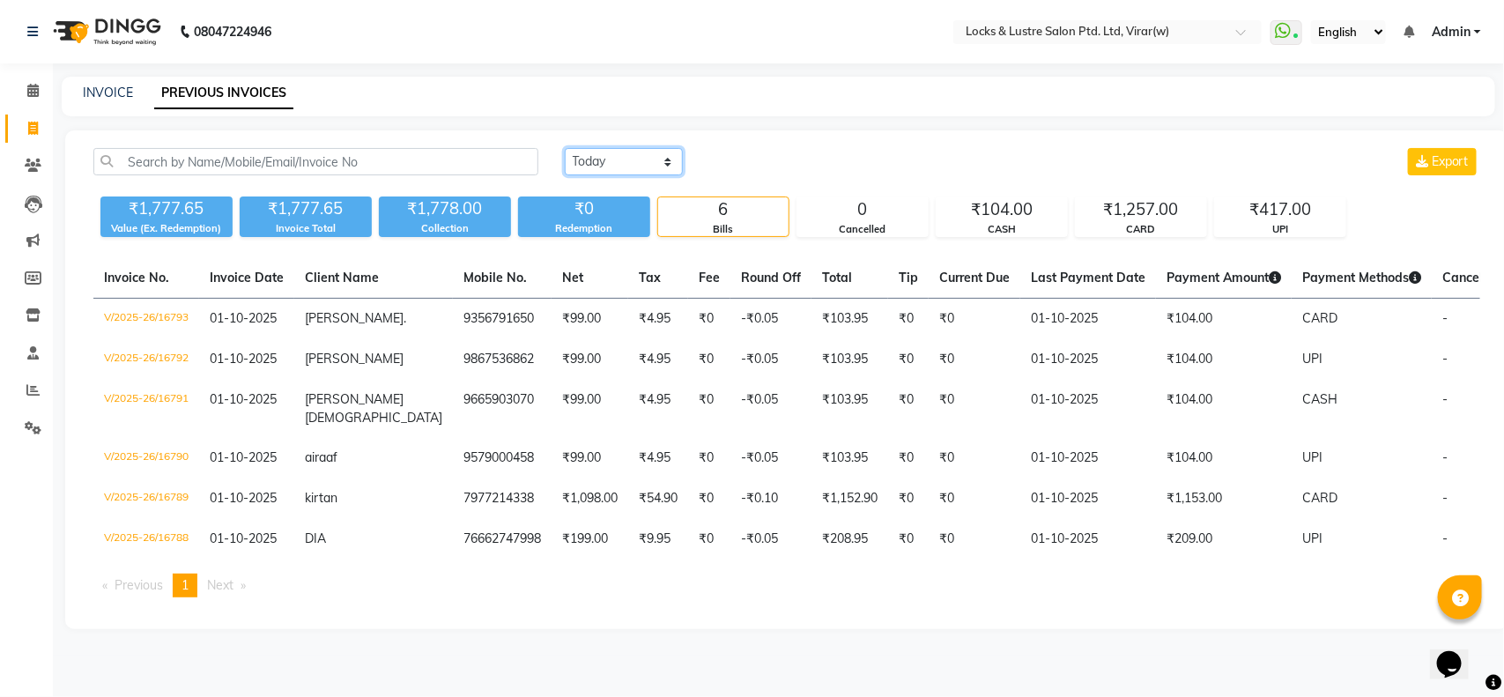
click at [639, 165] on select "Today Yesterday Custom Range" at bounding box center [624, 161] width 118 height 27
select select "yesterday"
click at [565, 148] on select "Today Yesterday Custom Range" at bounding box center [624, 161] width 118 height 27
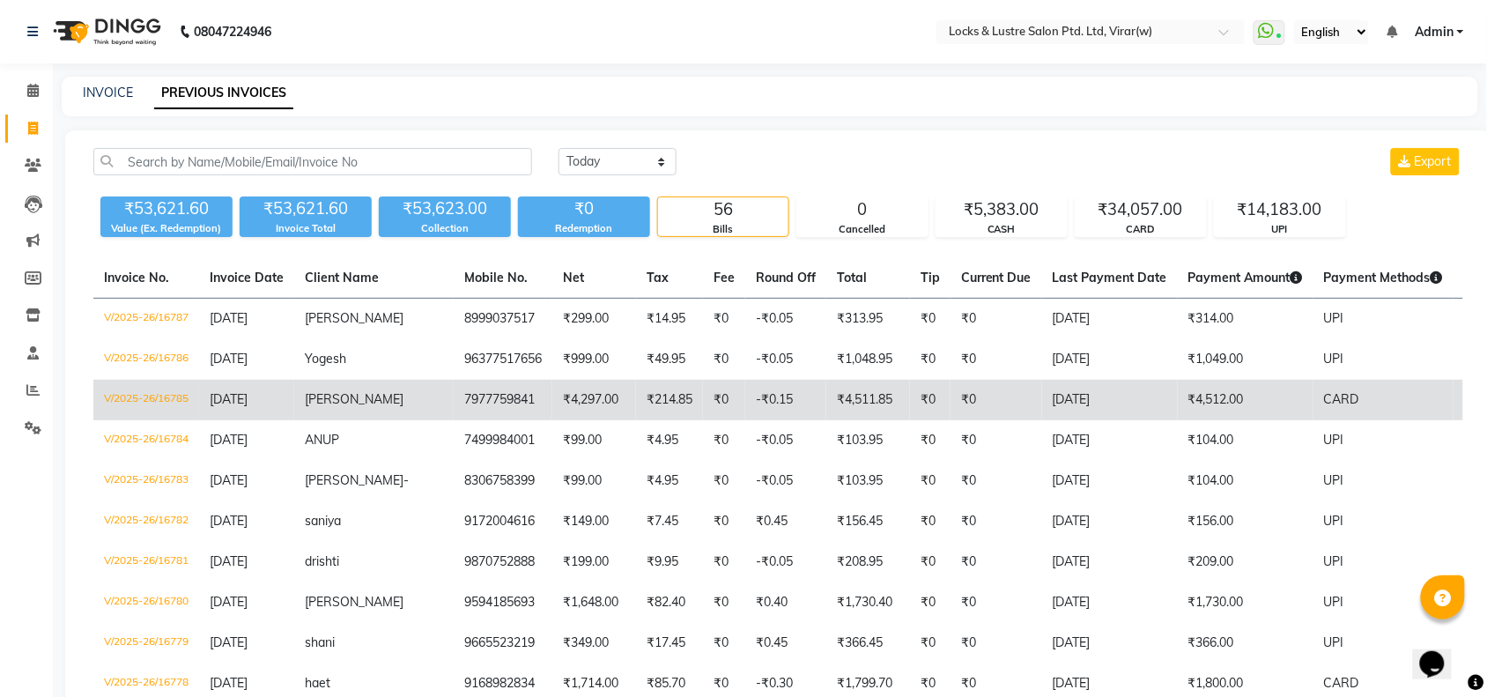
click at [166, 401] on td "V/2025-26/16785" at bounding box center [146, 400] width 106 height 41
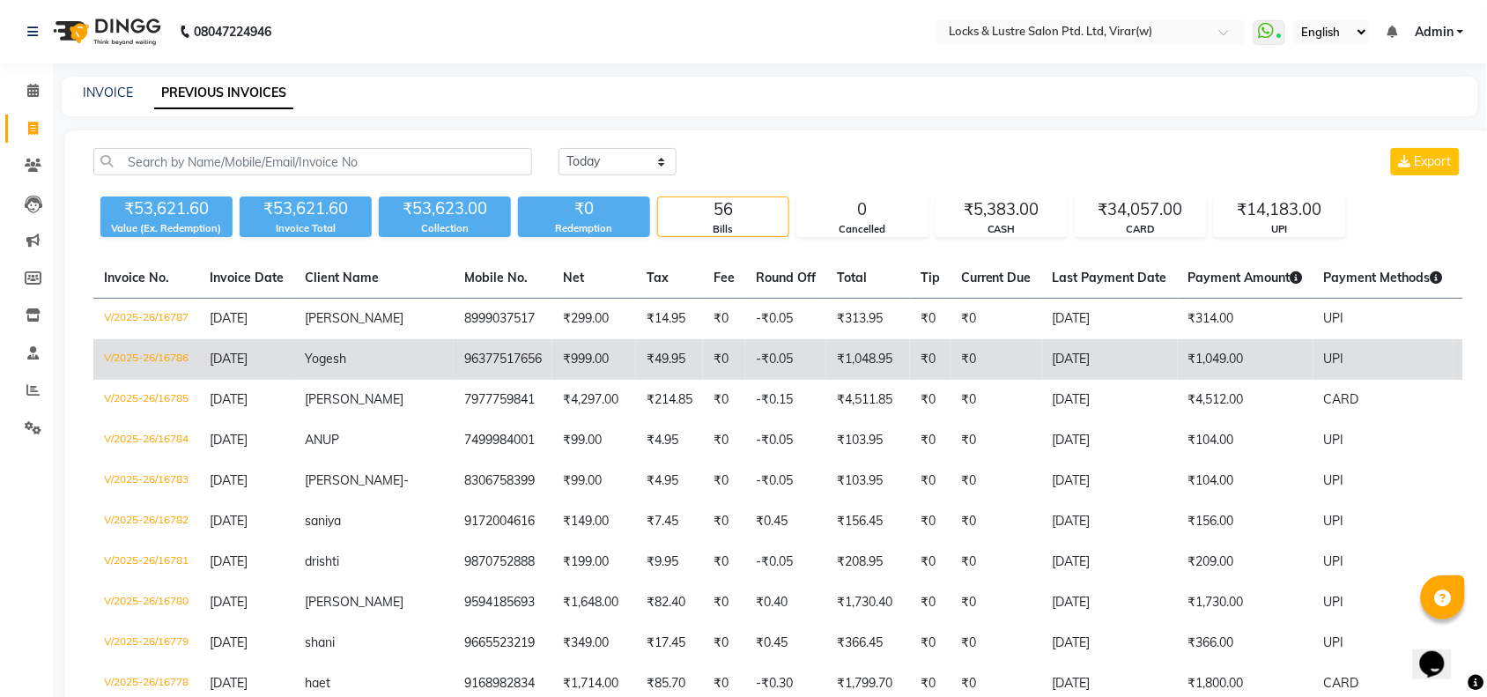
click at [159, 358] on td "V/2025-26/16786" at bounding box center [146, 359] width 106 height 41
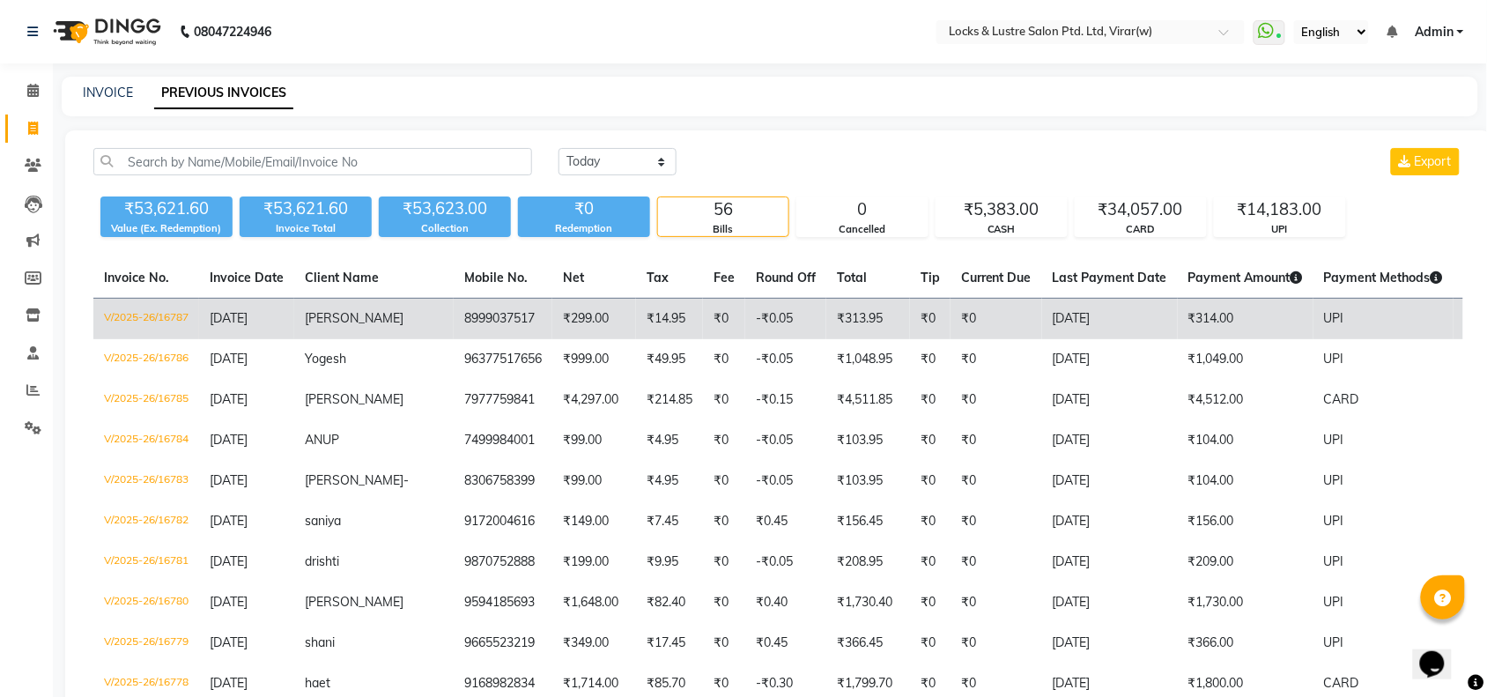
click at [159, 314] on td "V/2025-26/16787" at bounding box center [146, 319] width 106 height 41
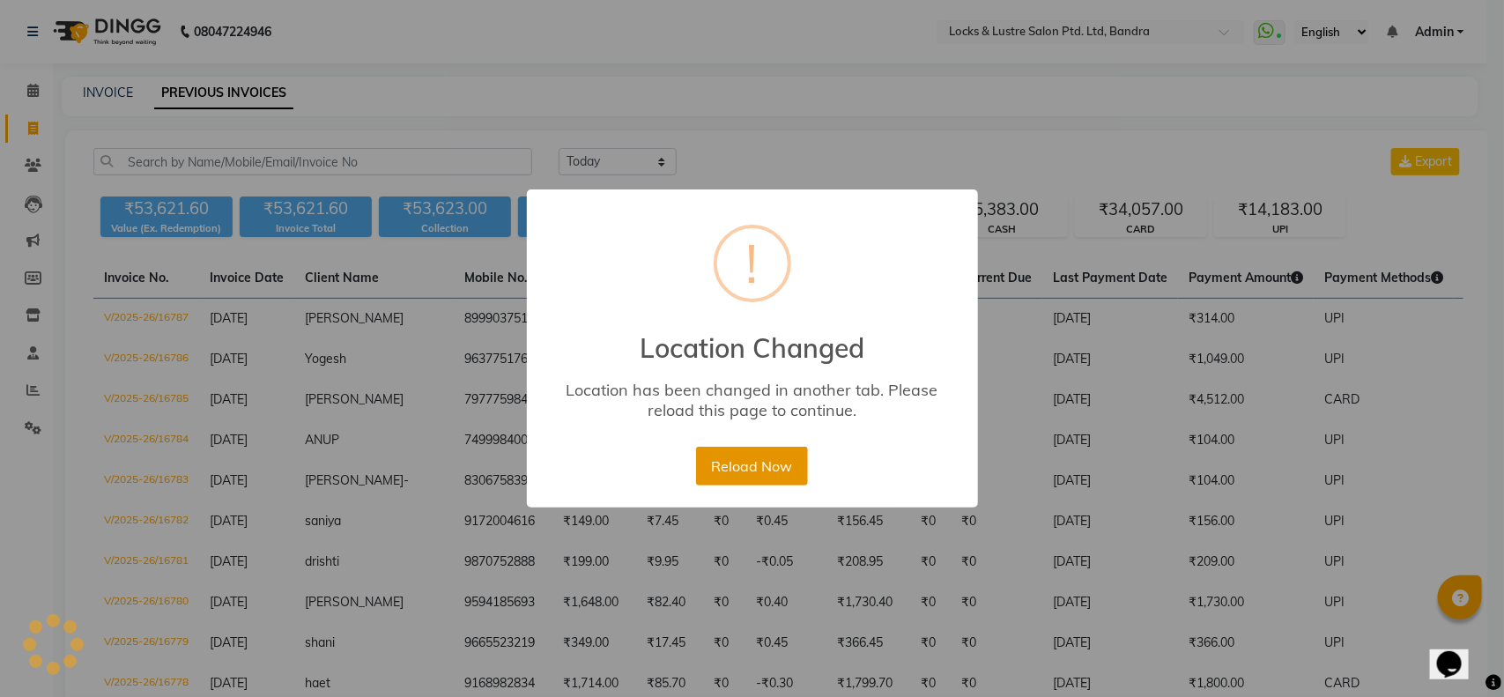
click at [747, 467] on button "Reload Now" at bounding box center [752, 466] width 112 height 39
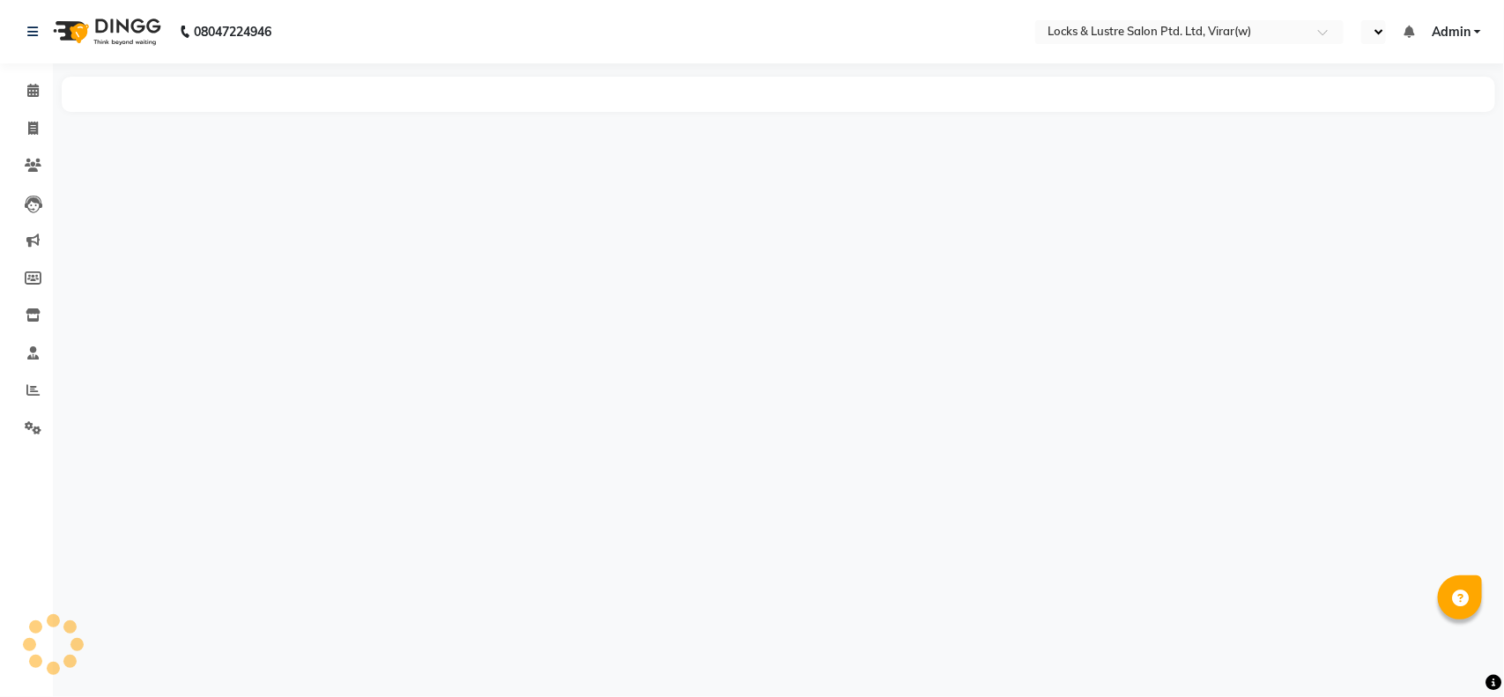
select select "en"
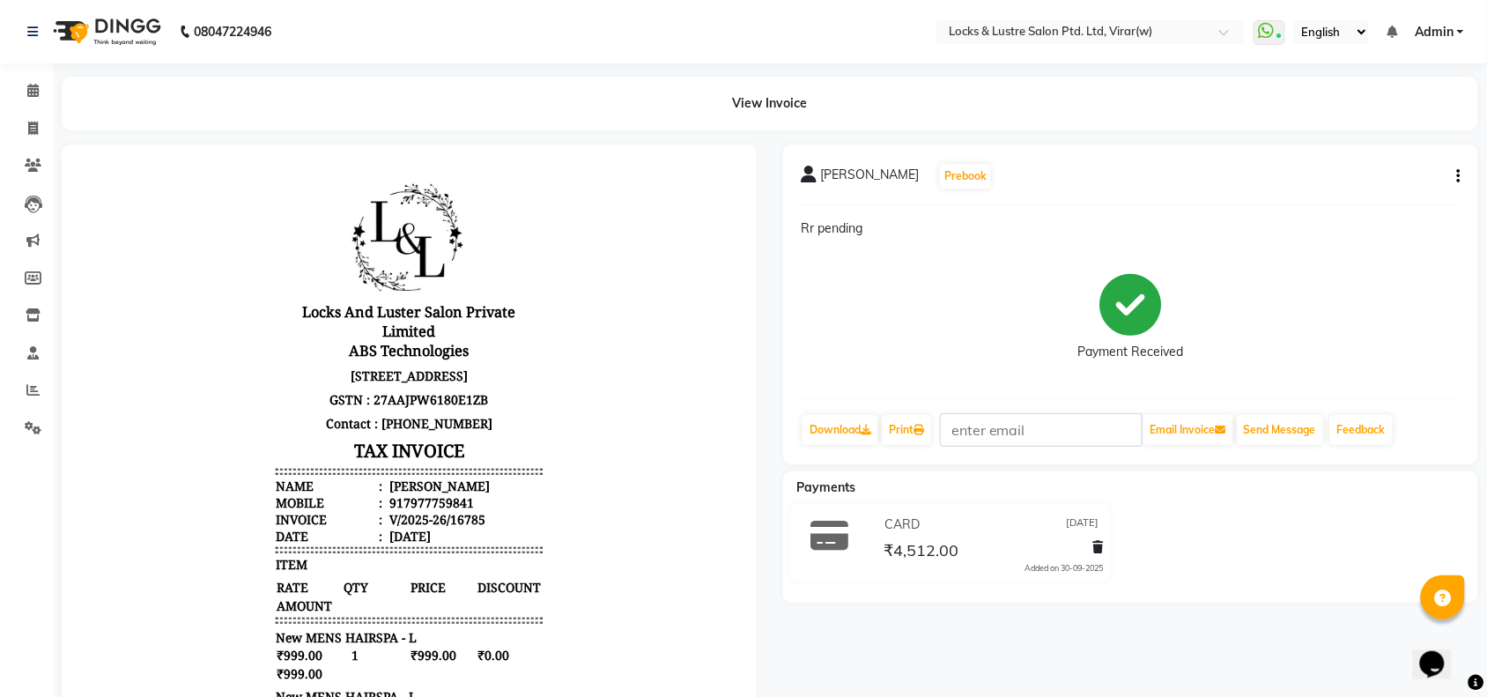
click at [1459, 176] on icon "button" at bounding box center [1460, 176] width 4 height 1
click at [1335, 197] on div "Edit Invoice" at bounding box center [1371, 199] width 121 height 22
select select "service"
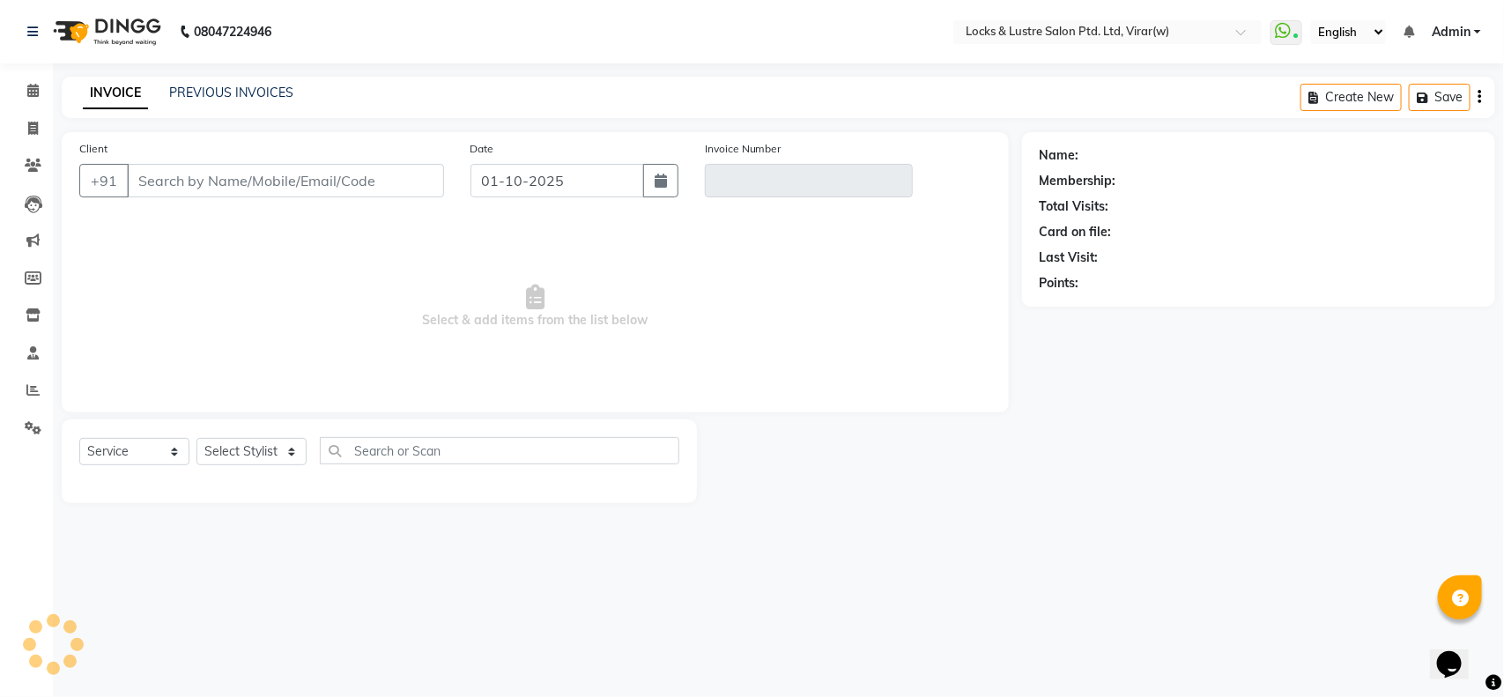
type input "7977759841"
type input "V/2025-26/16785"
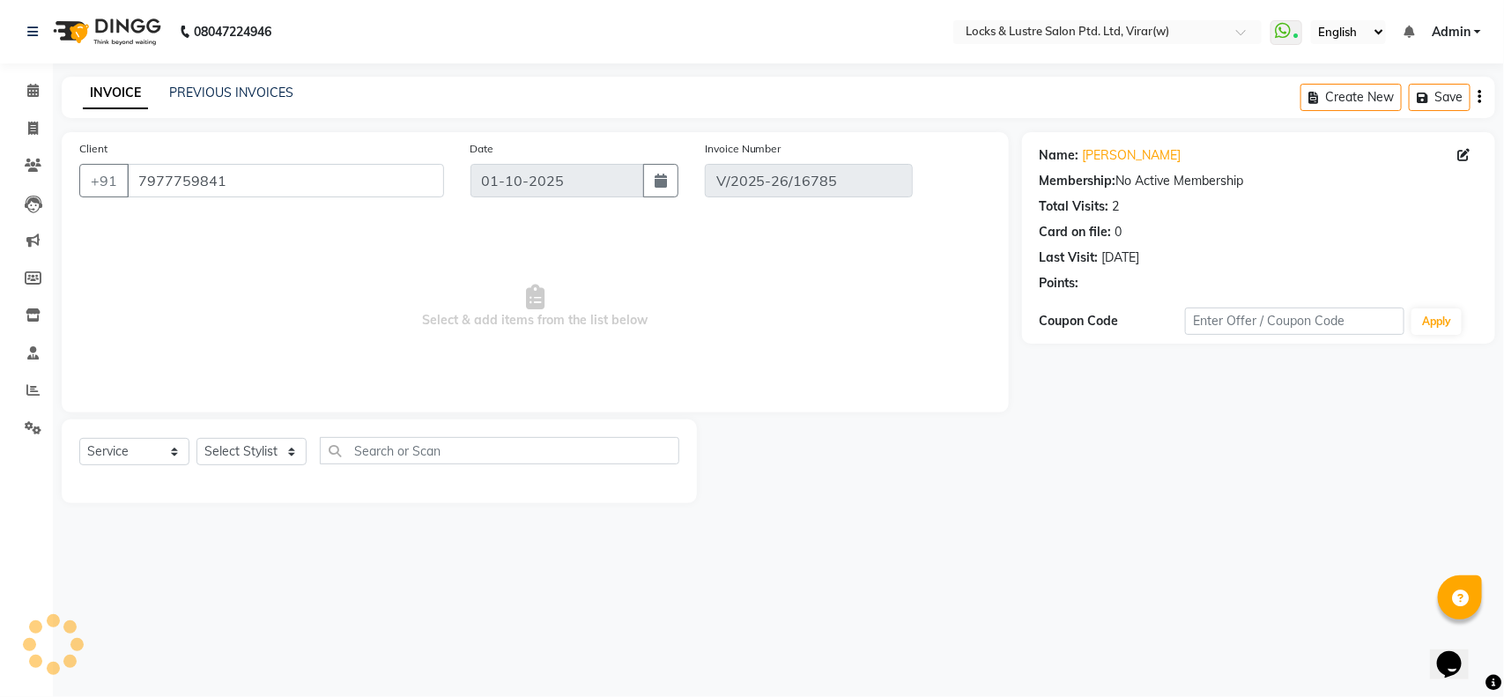
type input "30-09-2025"
select select "select"
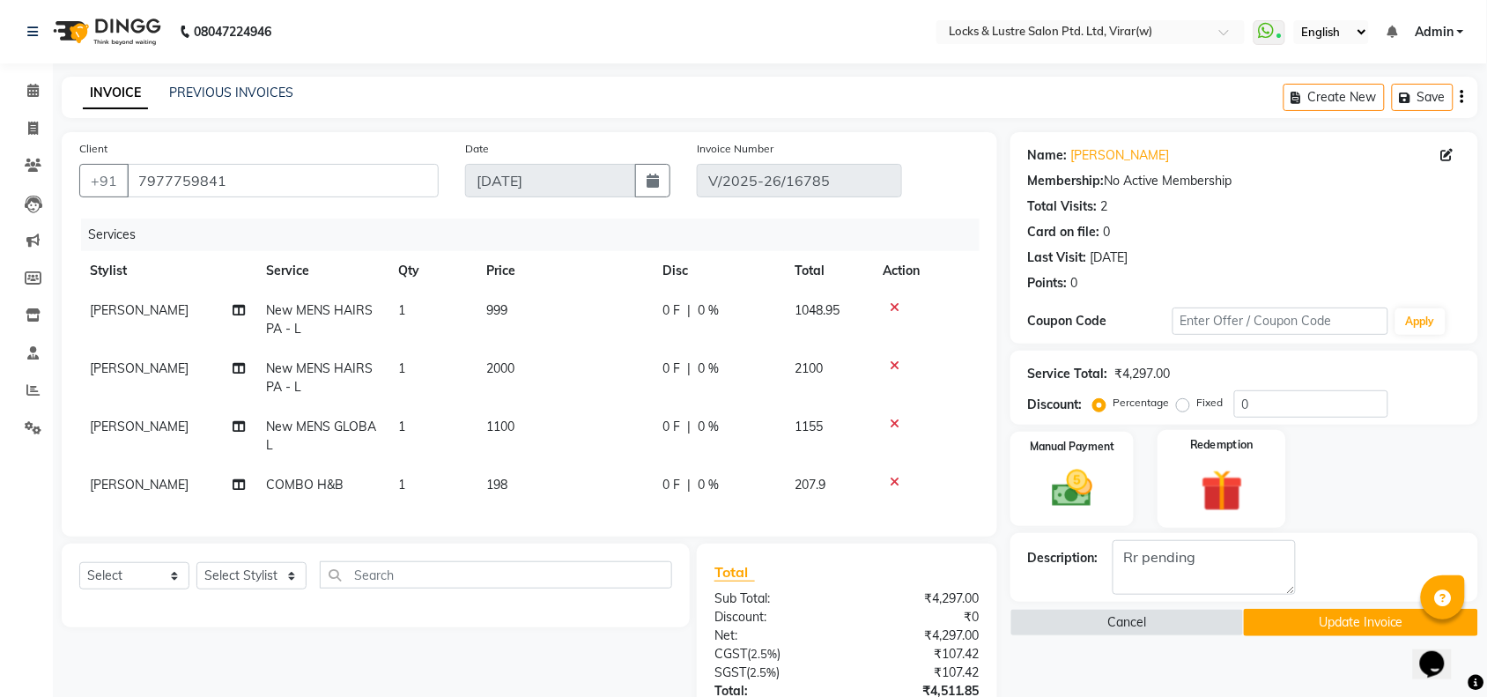
scroll to position [132, 0]
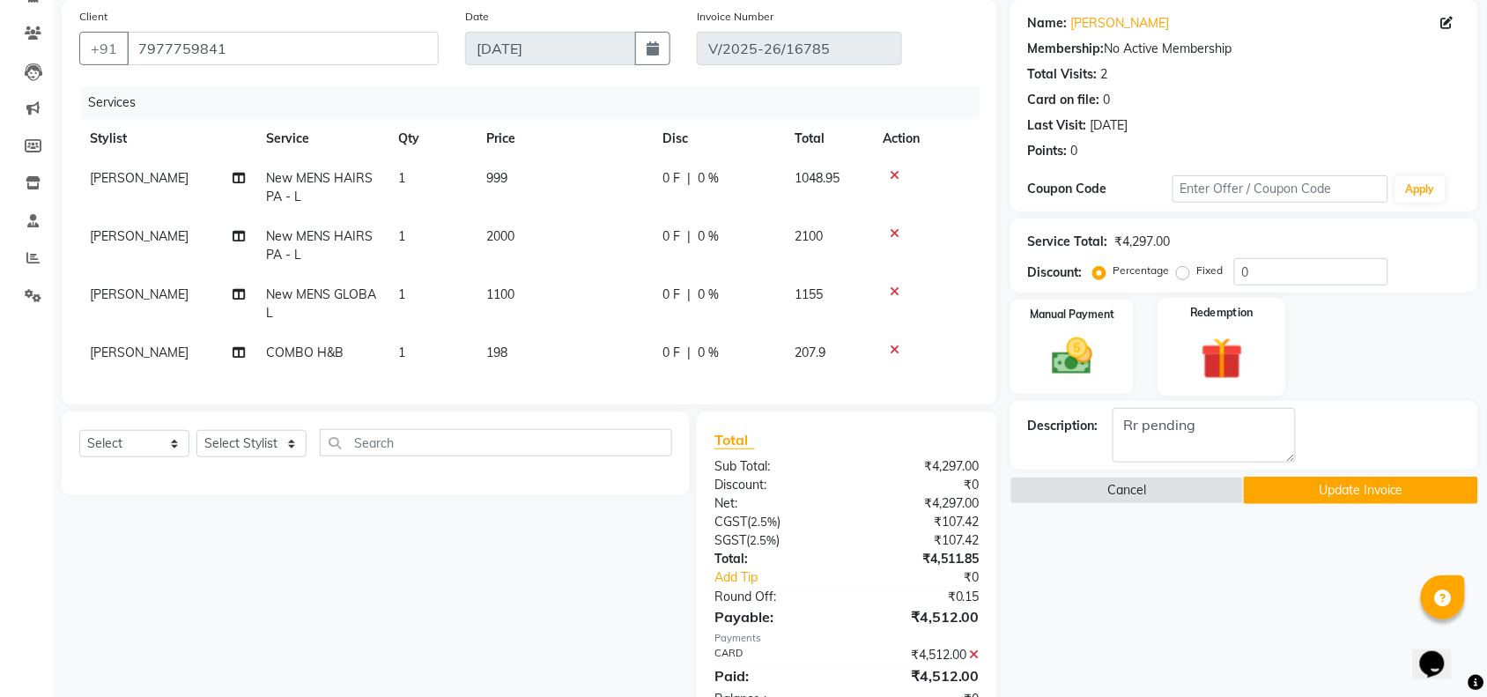
click at [1214, 368] on img at bounding box center [1222, 358] width 69 height 53
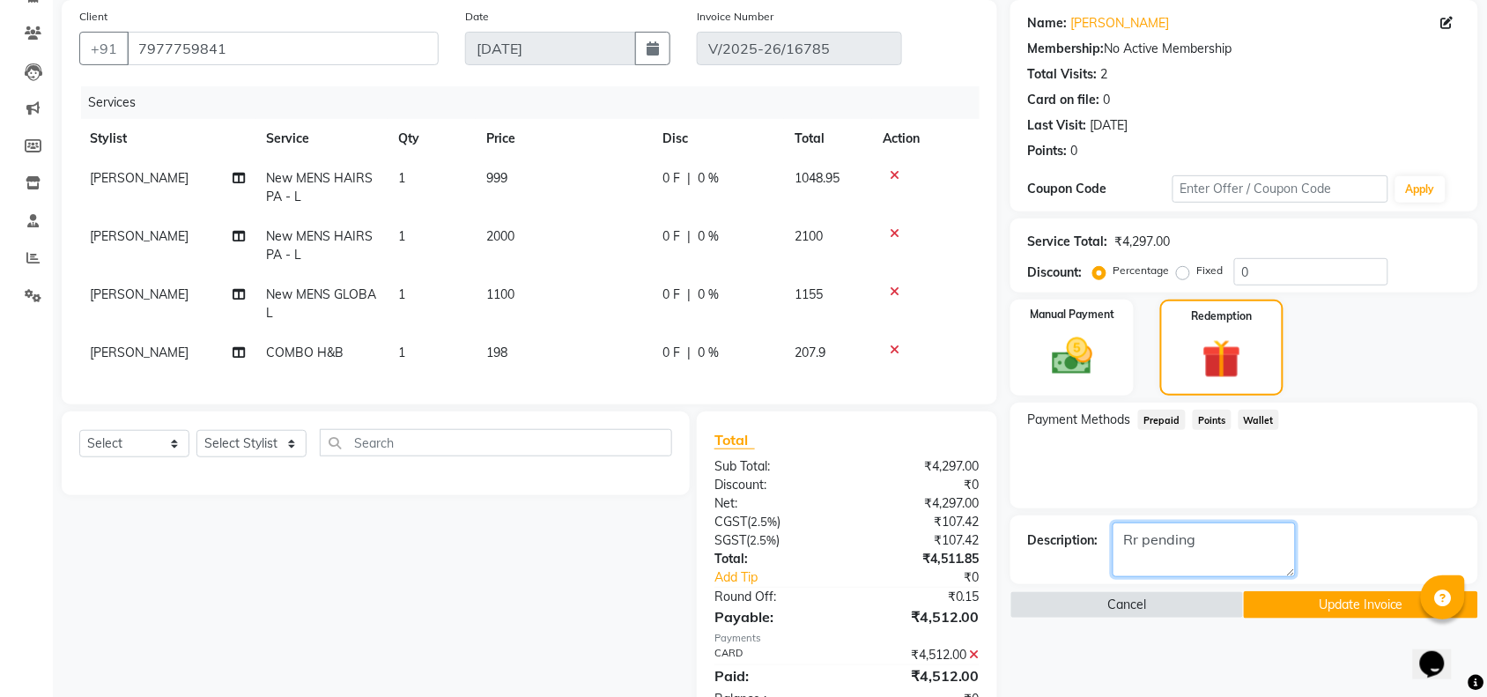
click at [1161, 551] on textarea at bounding box center [1204, 550] width 183 height 55
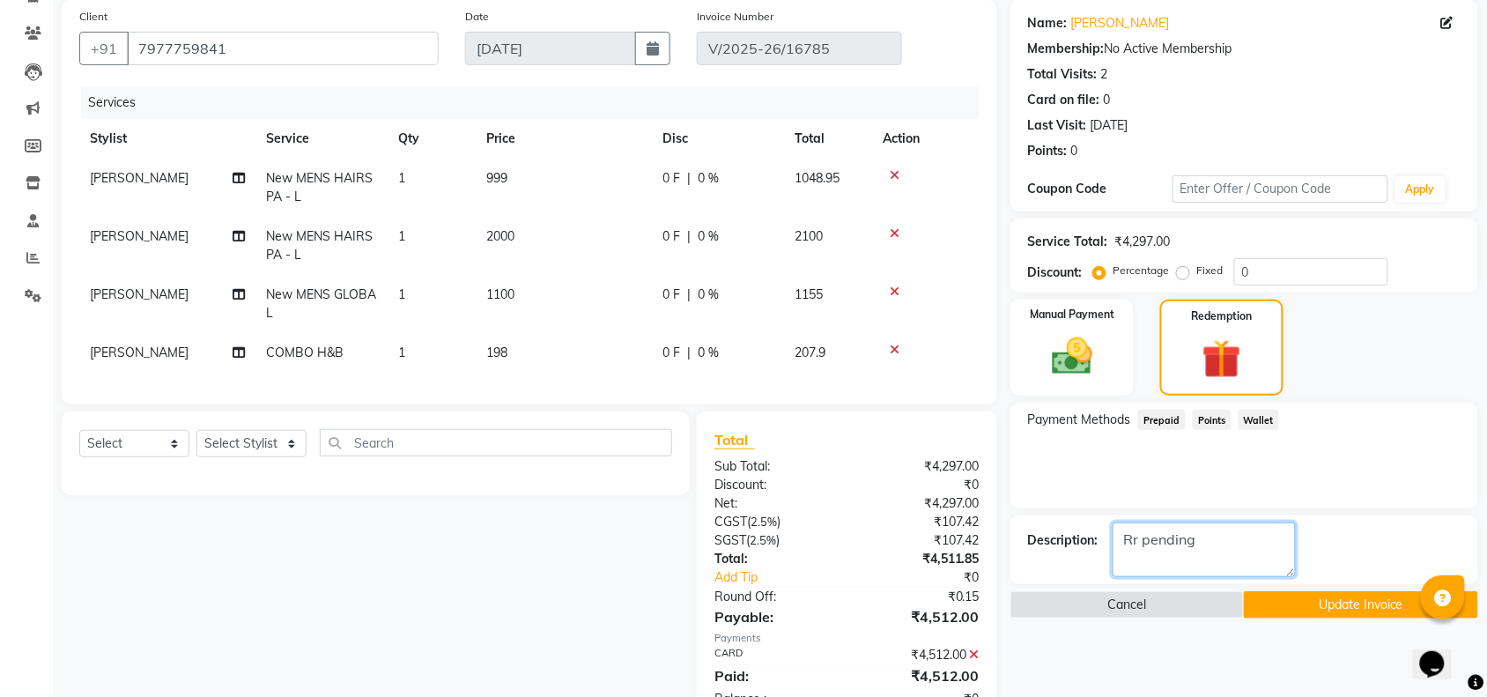
type textarea "Rr pnding"
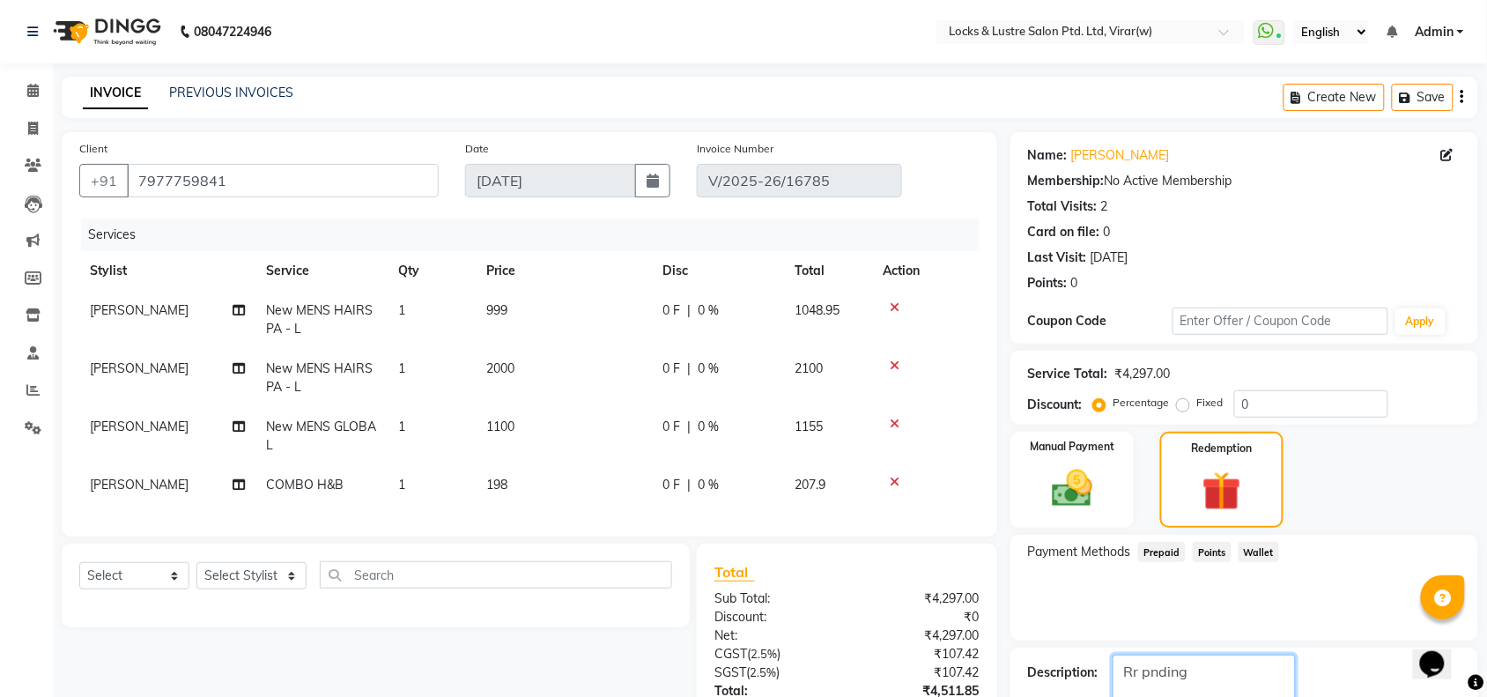
click at [1196, 668] on textarea at bounding box center [1204, 682] width 183 height 55
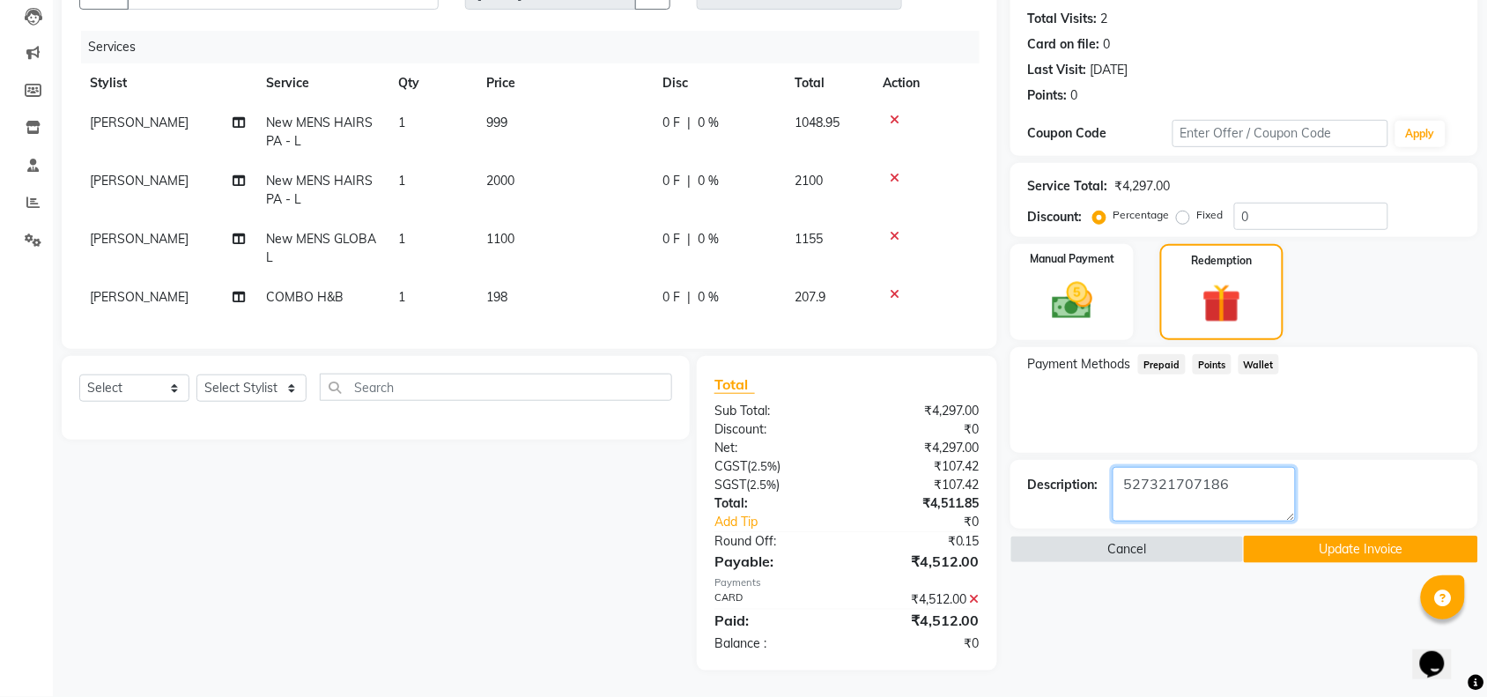
type textarea "527321707186"
click at [1369, 536] on button "Update Invoice" at bounding box center [1361, 549] width 234 height 27
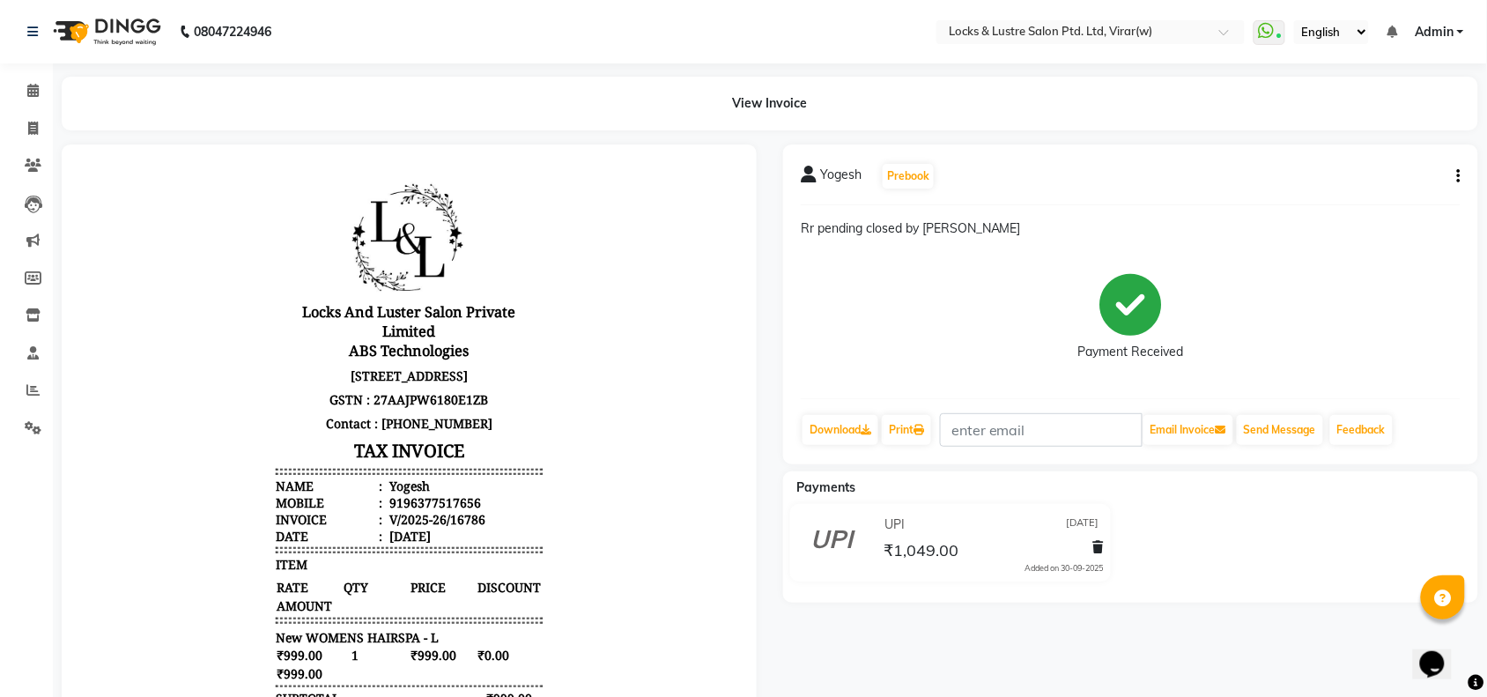
click at [1203, 179] on div "Yogesh Prebook Rr pending closed by vikas Payment Received Download Print Email…" at bounding box center [1130, 305] width 695 height 320
click at [1203, 179] on button "button" at bounding box center [1455, 176] width 11 height 19
click at [1203, 198] on div "Edit Invoice" at bounding box center [1371, 199] width 121 height 22
select select "service"
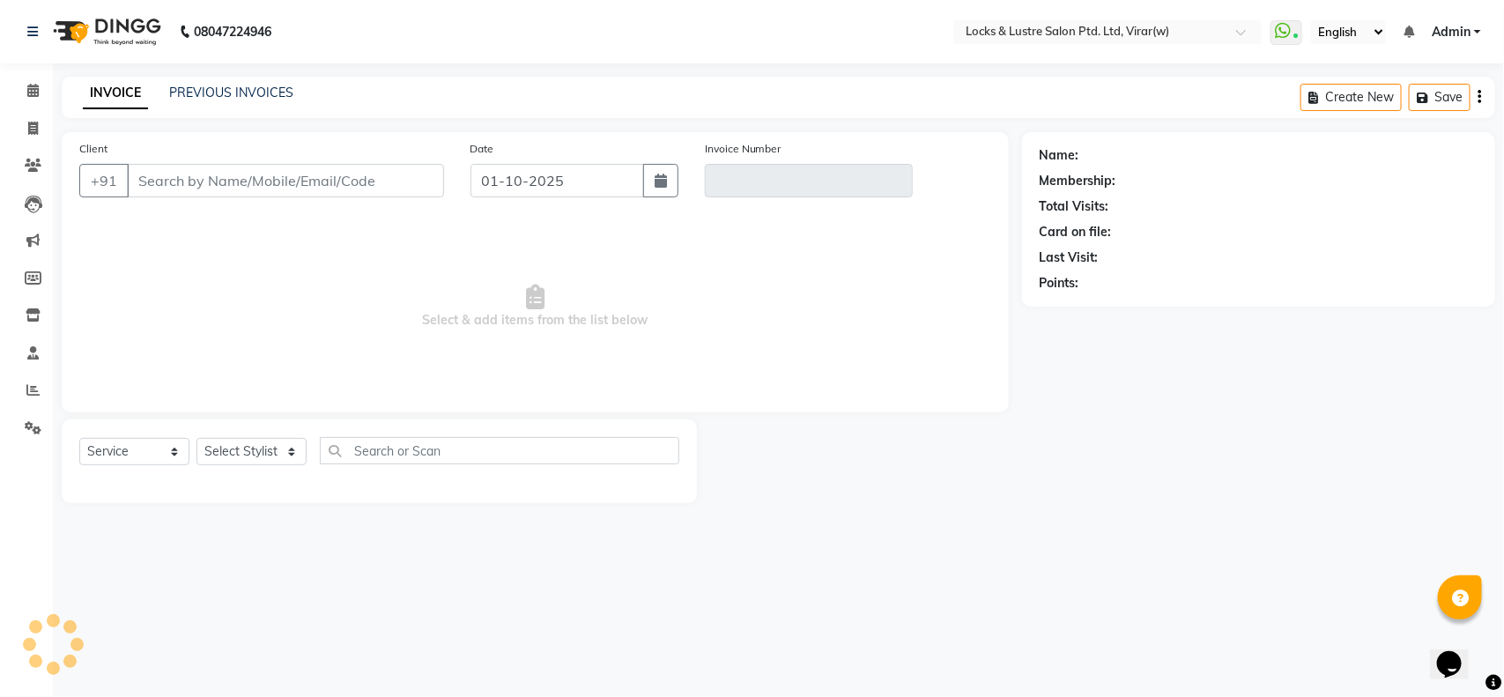
type input "96377517656"
type input "V/2025-26/16786"
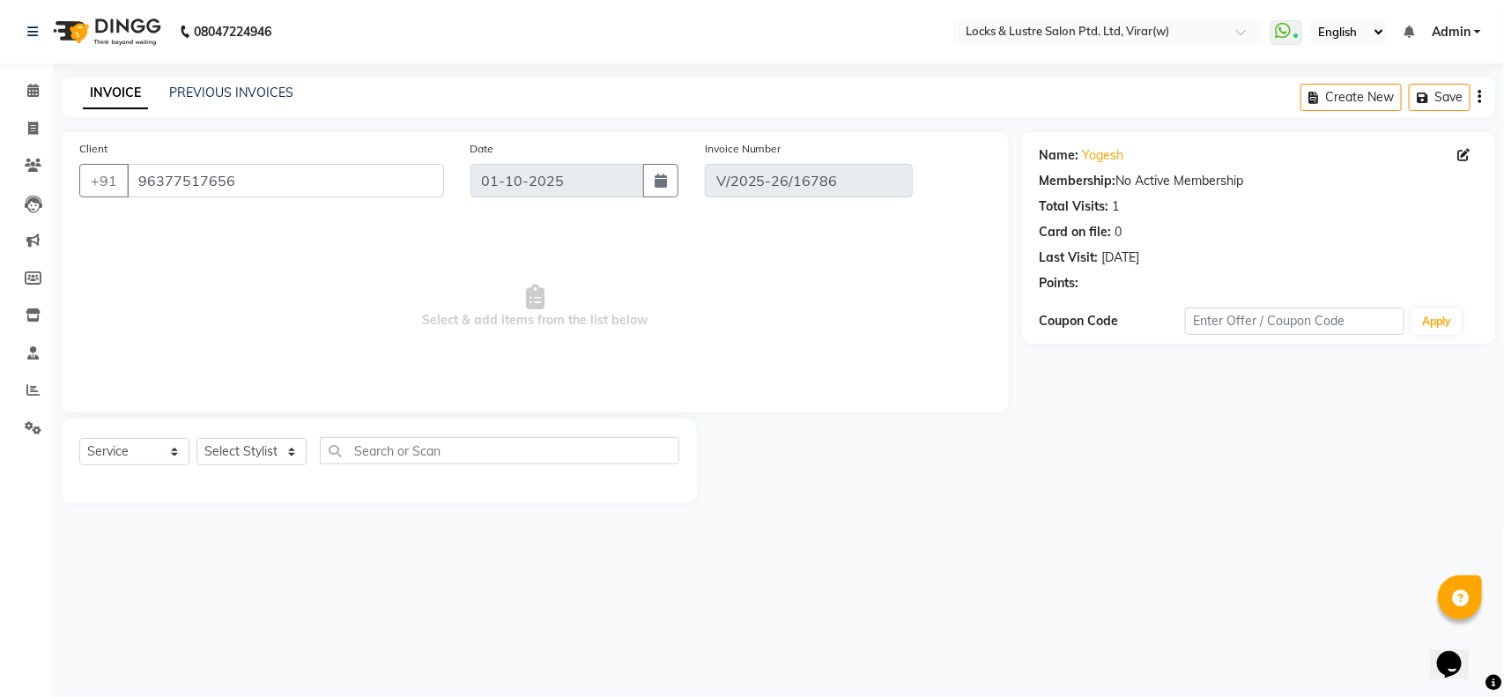
type input "[DATE]"
select select "select"
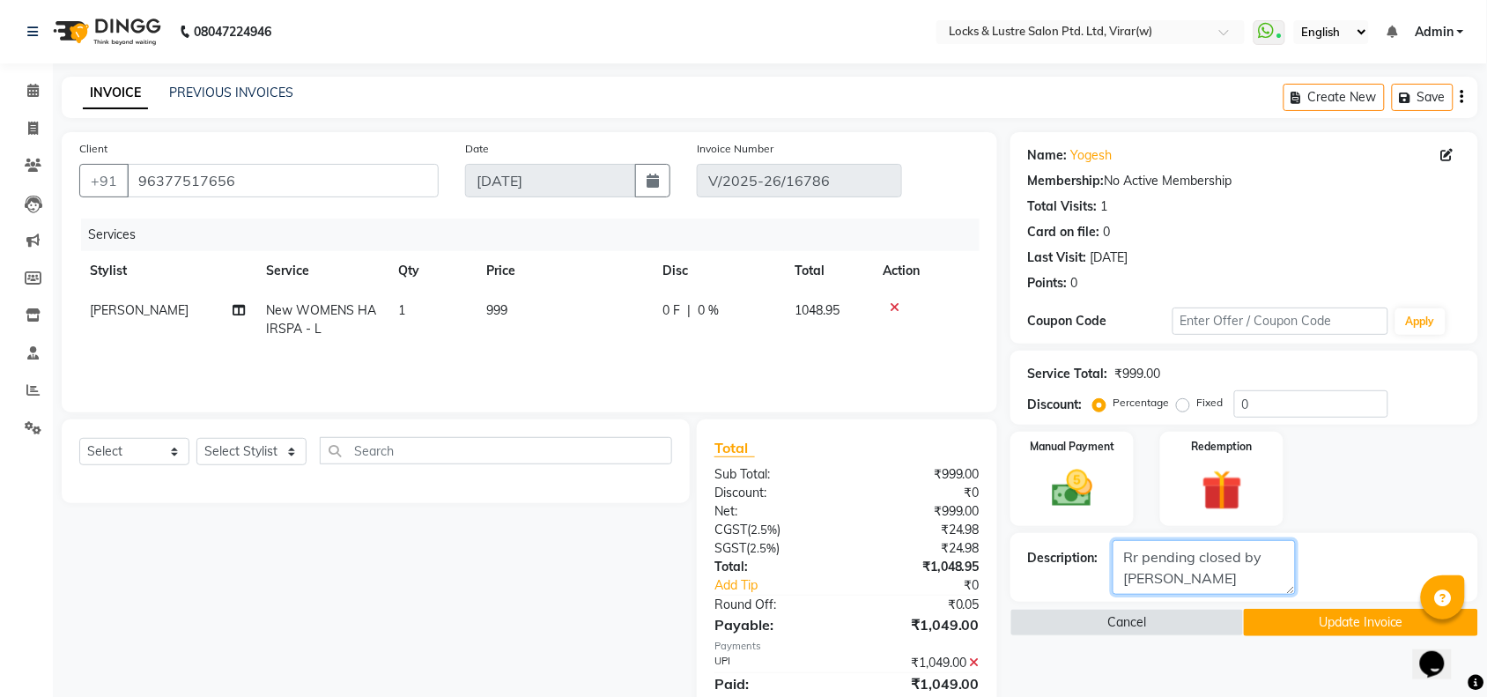
click at [1192, 557] on textarea at bounding box center [1204, 567] width 183 height 55
type textarea "563921701214"
click at [1203, 557] on button "Update Invoice" at bounding box center [1361, 622] width 234 height 27
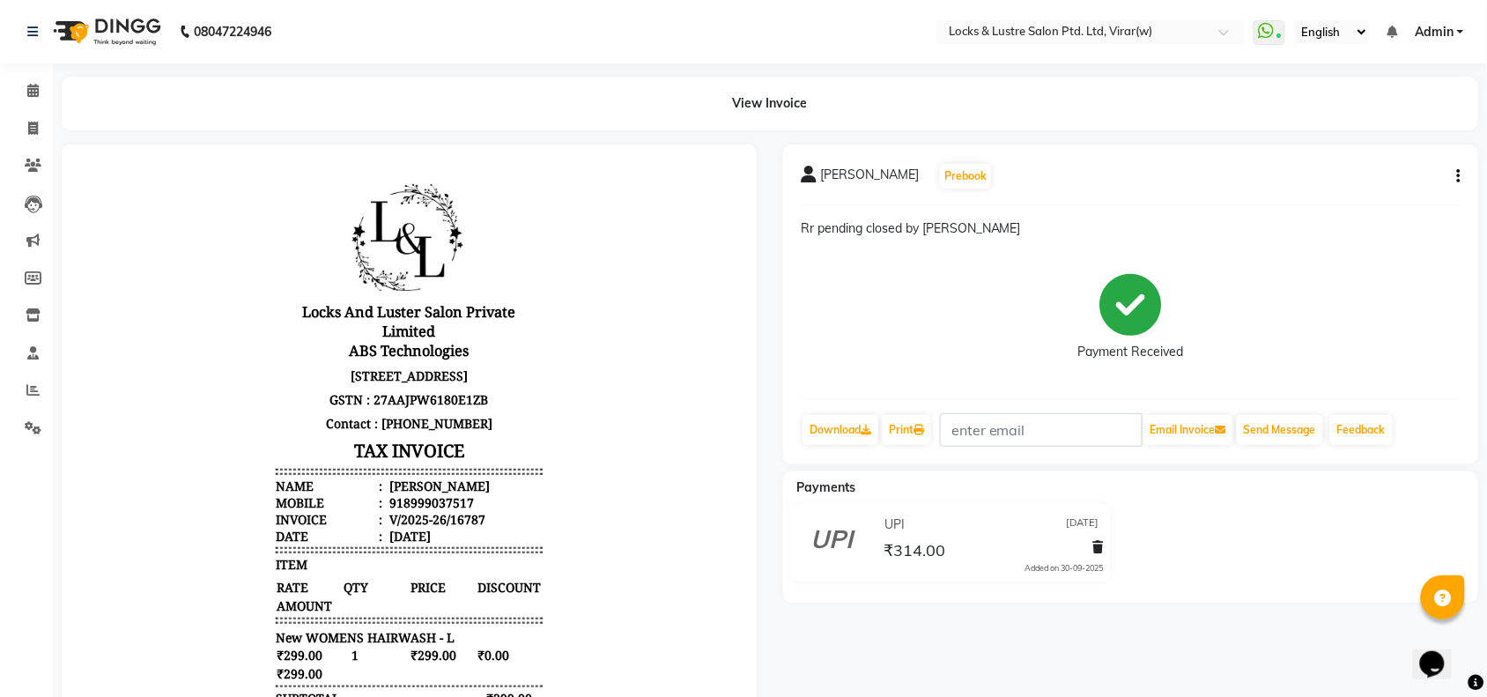
click at [1190, 178] on div "RUCHITA Prebook Rr pending closed by vikas Payment Received Download Print Emai…" at bounding box center [1130, 305] width 695 height 320
click at [1190, 176] on icon "button" at bounding box center [1460, 176] width 4 height 1
click at [1190, 200] on div "Edit Invoice" at bounding box center [1371, 199] width 121 height 22
select select "service"
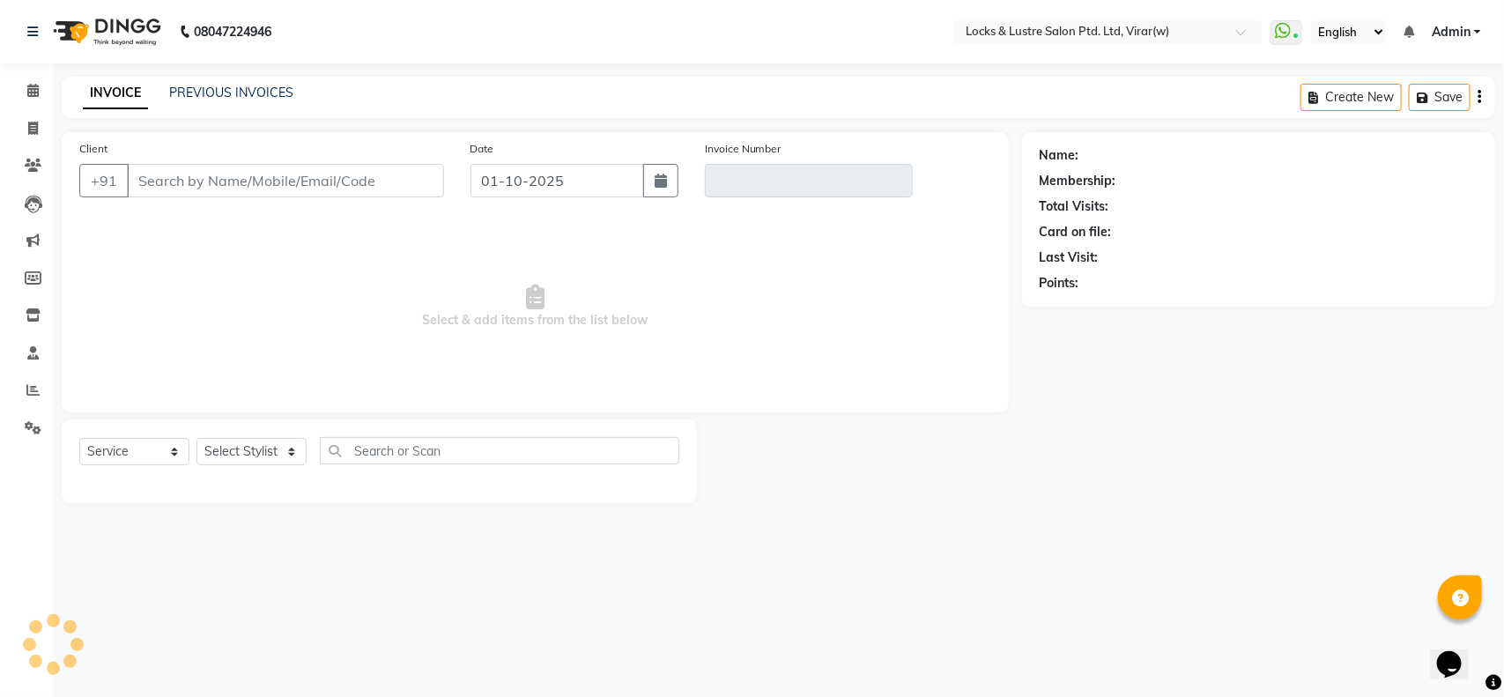
type input "8999037517"
type input "V/2025-26/16787"
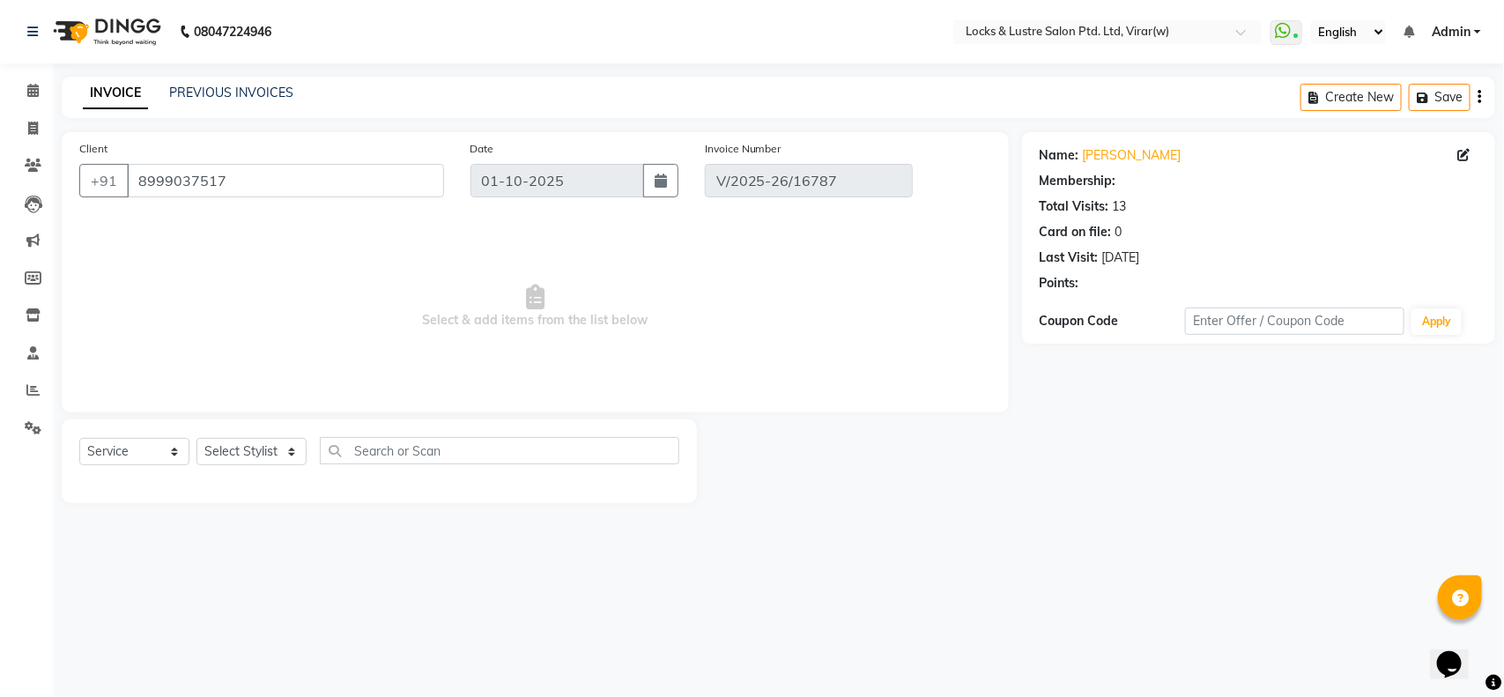
type input "30-09-2025"
select select "select"
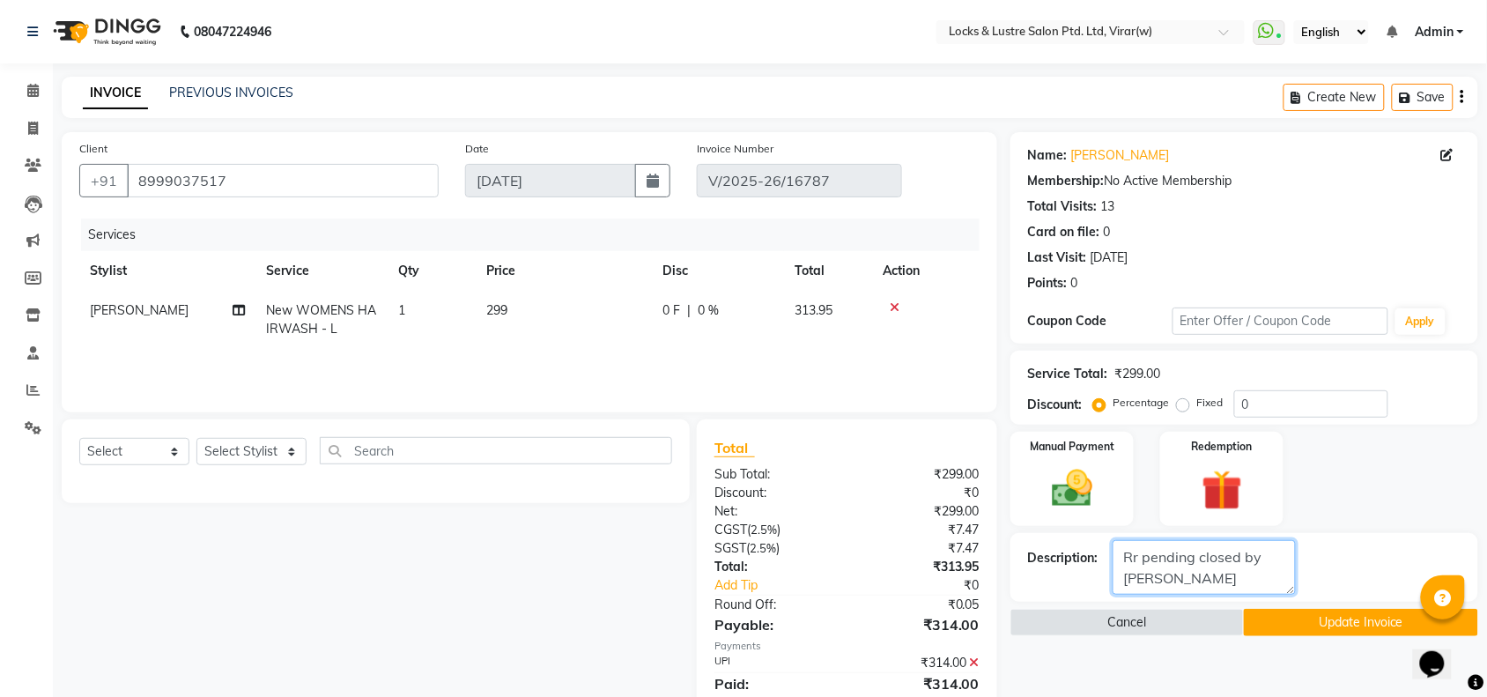
click at [1178, 557] on textarea at bounding box center [1204, 567] width 183 height 55
type textarea "527323066756"
click at [1190, 557] on button "Update Invoice" at bounding box center [1361, 622] width 234 height 27
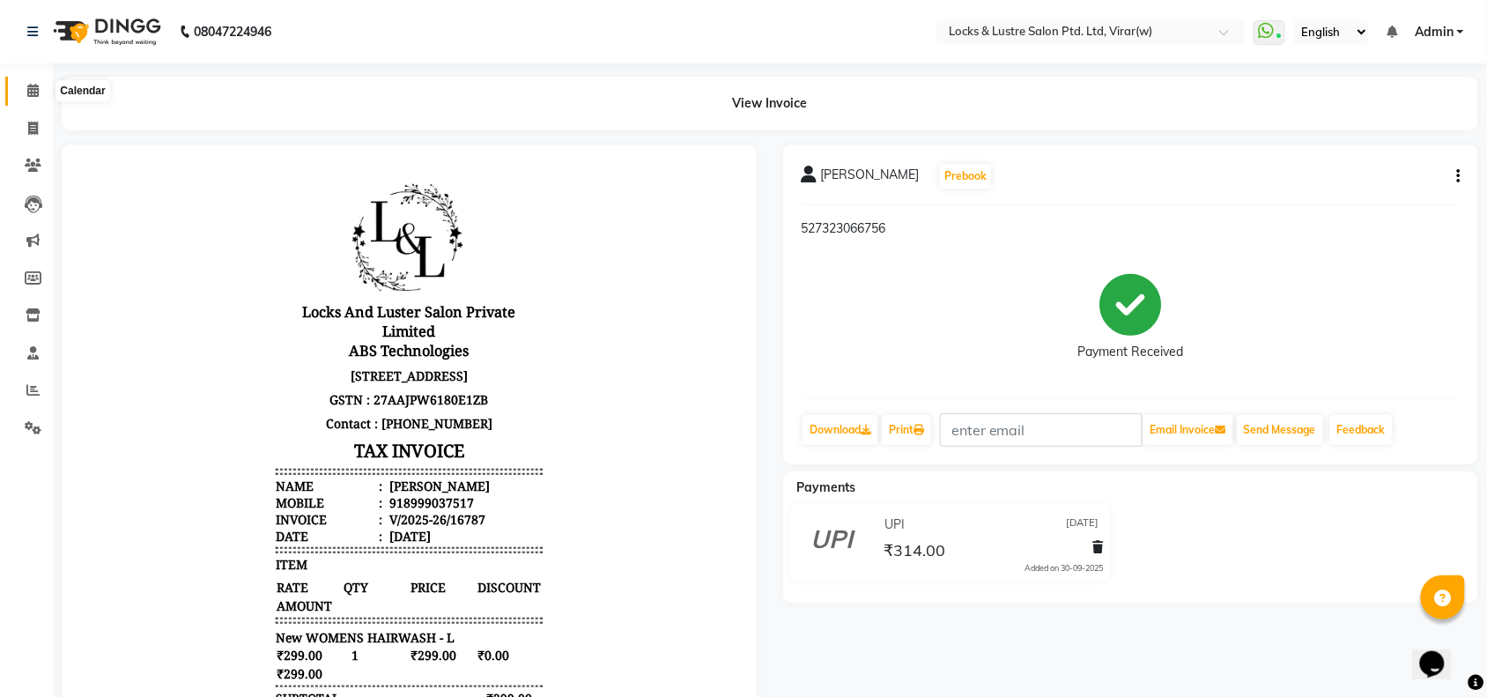
click at [27, 86] on icon at bounding box center [32, 90] width 11 height 13
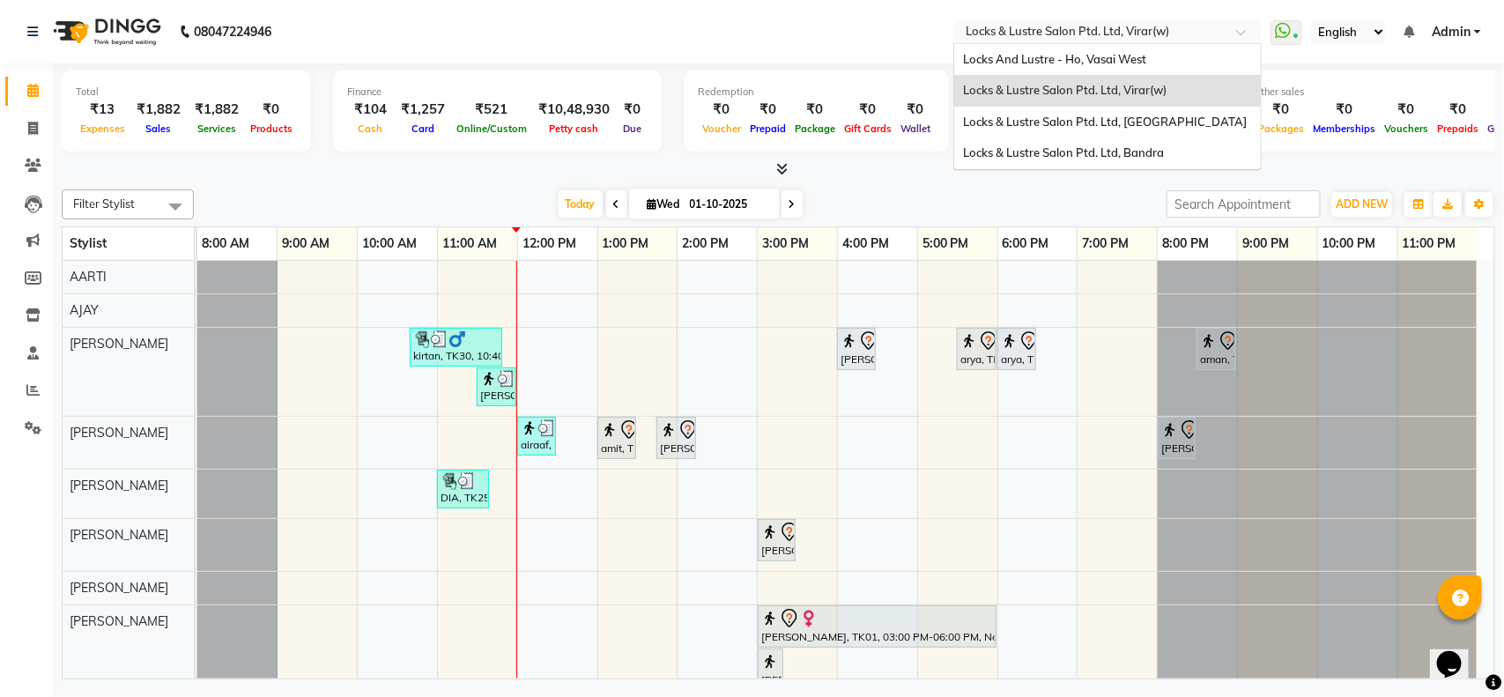
click at [1119, 28] on input "text" at bounding box center [1090, 34] width 256 height 18
click at [1091, 151] on span "Locks & Lustre Salon Ptd. Ltd, Bandra" at bounding box center [1063, 152] width 201 height 14
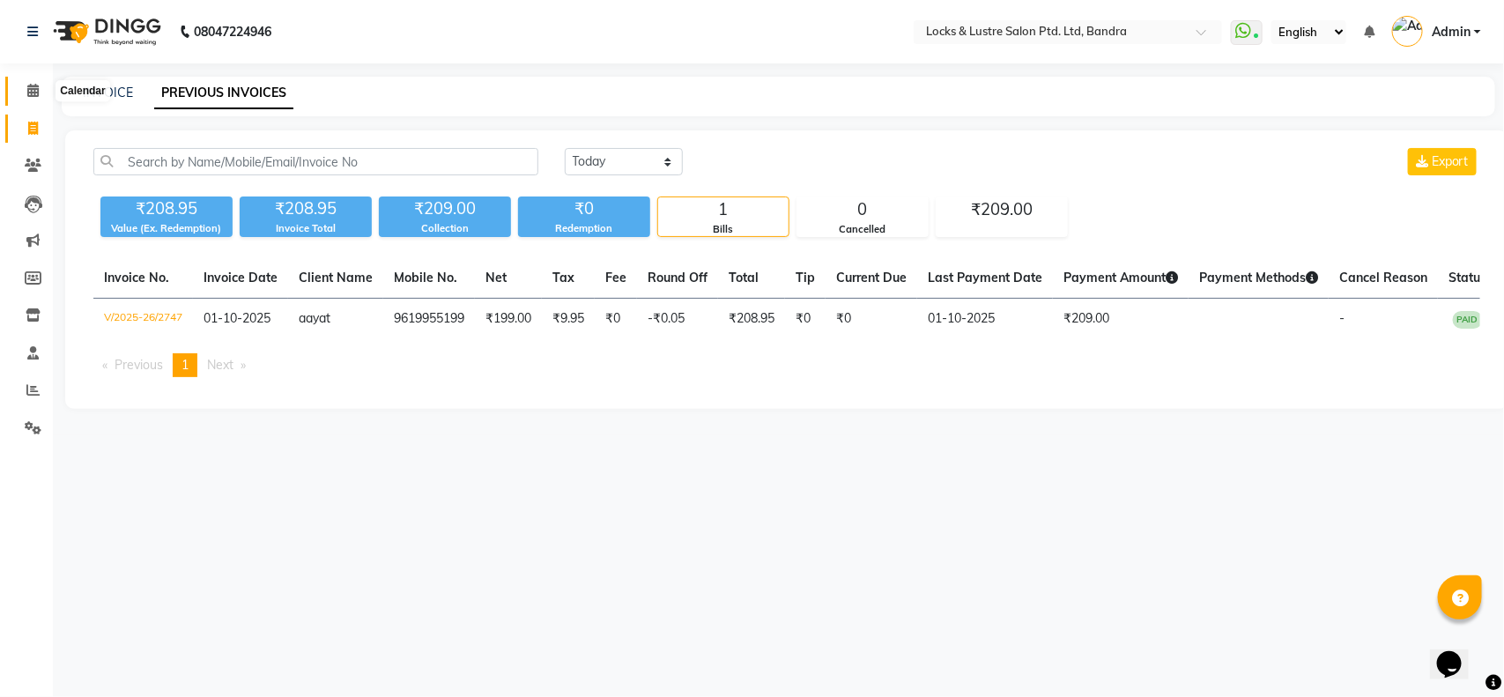
click at [27, 85] on icon at bounding box center [32, 90] width 11 height 13
